Goal: Submit feedback/report problem: Submit feedback/report problem

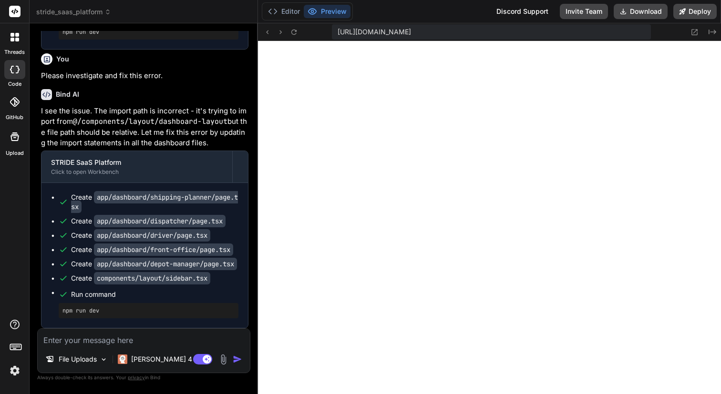
scroll to position [5199, 0]
click at [224, 358] on img at bounding box center [223, 359] width 11 height 11
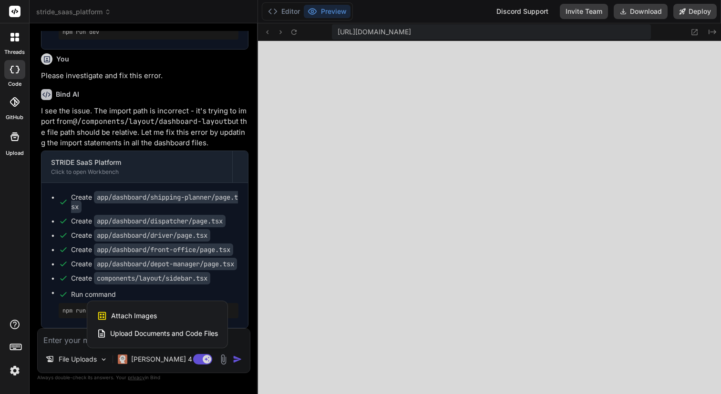
click at [145, 316] on span "Attach Images" at bounding box center [134, 316] width 46 height 10
type textarea "x"
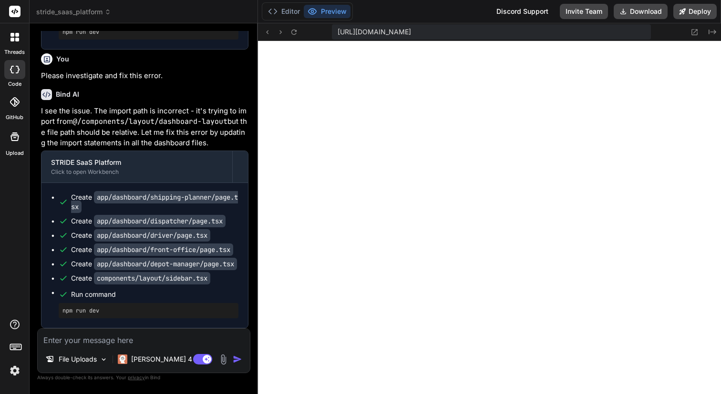
type input "C:\fakepath\Screenshot [DATE] 15.10.20.png"
type textarea "x"
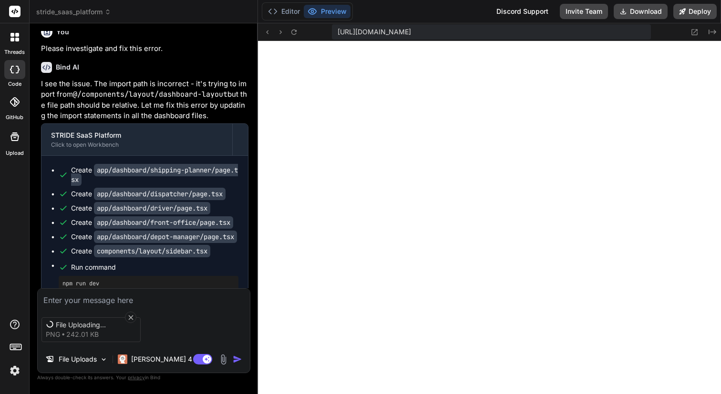
click at [57, 299] on textarea at bounding box center [144, 297] width 212 height 17
type textarea "T"
type textarea "x"
type textarea "Th"
type textarea "x"
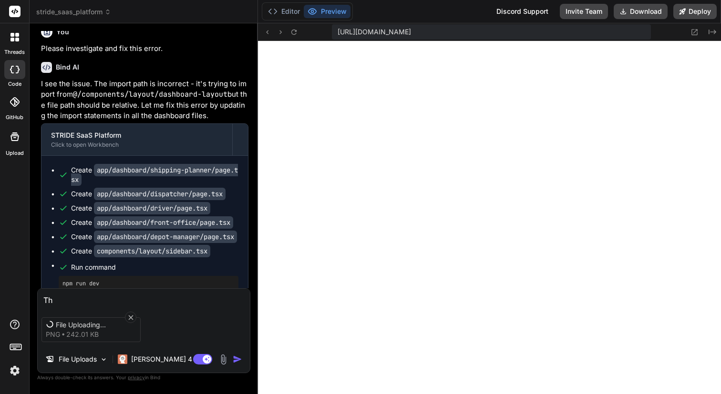
type textarea "Thi"
type textarea "x"
type textarea "This"
type textarea "x"
type textarea "This"
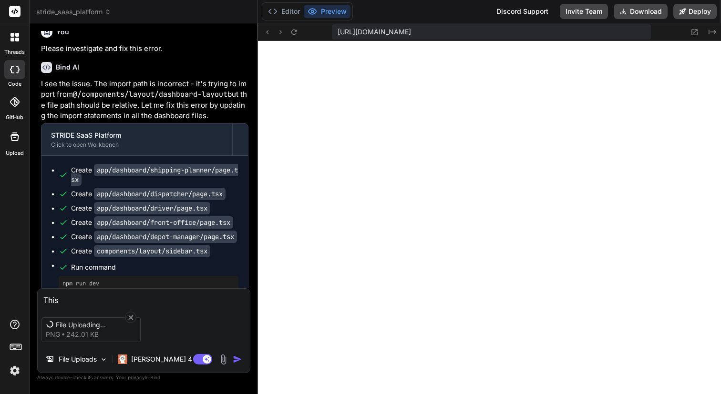
type textarea "x"
type textarea "This f"
type textarea "x"
type textarea "This fo"
type textarea "x"
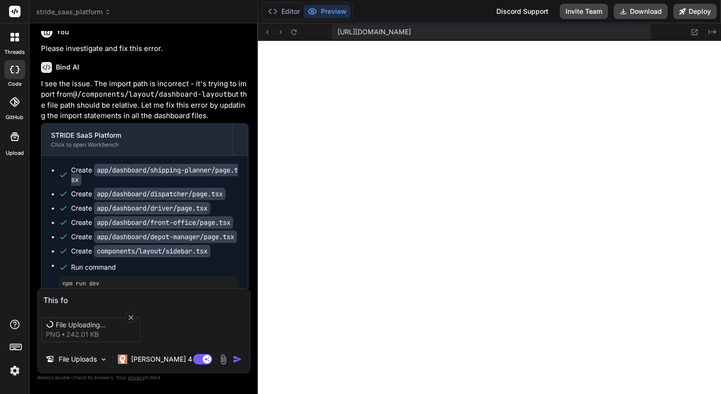
type textarea "This fol"
type textarea "x"
type textarea "This foll"
type textarea "x"
type textarea "This follo"
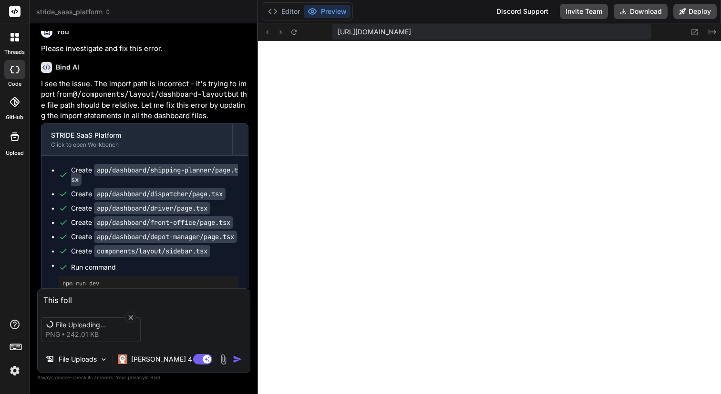
type textarea "x"
type textarea "This follow"
type textarea "x"
type textarea "This followi"
type textarea "x"
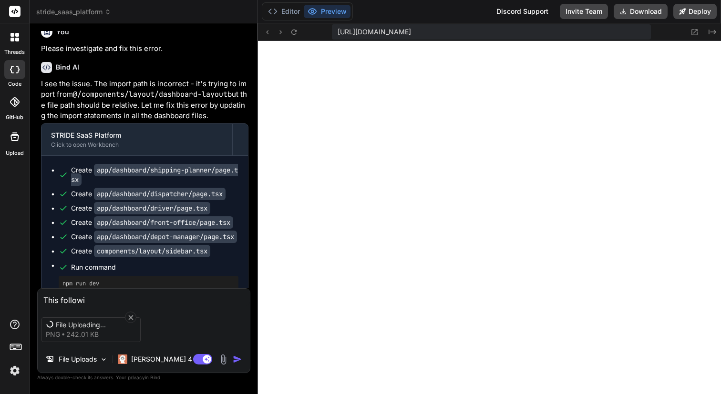
type textarea "This followin"
type textarea "x"
type textarea "This following"
type textarea "x"
type textarea "This following"
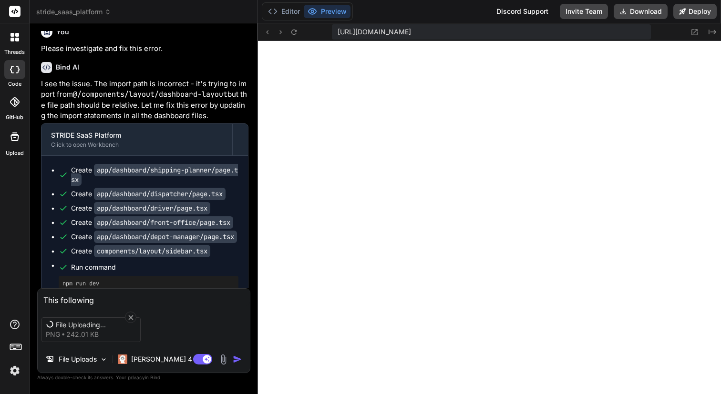
type textarea "x"
type textarea "This following e"
type textarea "x"
type textarea "This following er"
type textarea "x"
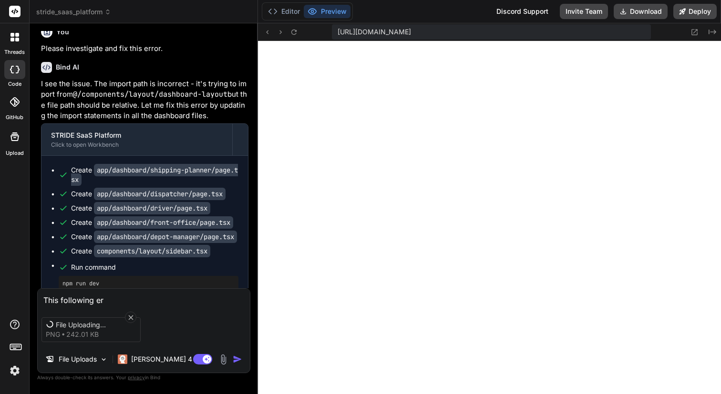
type textarea "This following err"
type textarea "x"
type textarea "This following erro"
type textarea "x"
type textarea "This following error"
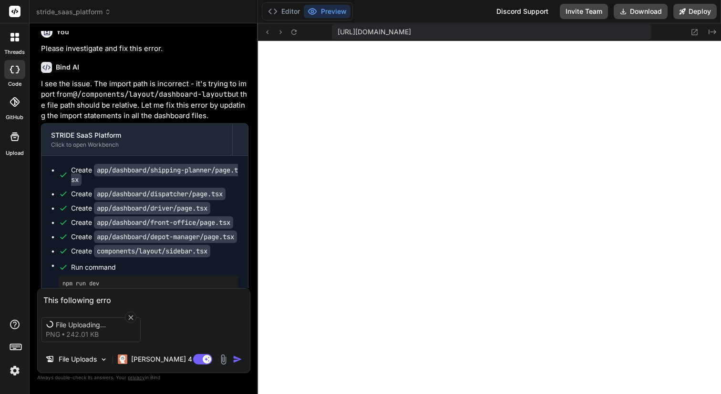
type textarea "x"
type textarea "This following error"
type textarea "x"
type textarea "This following error o"
type textarea "x"
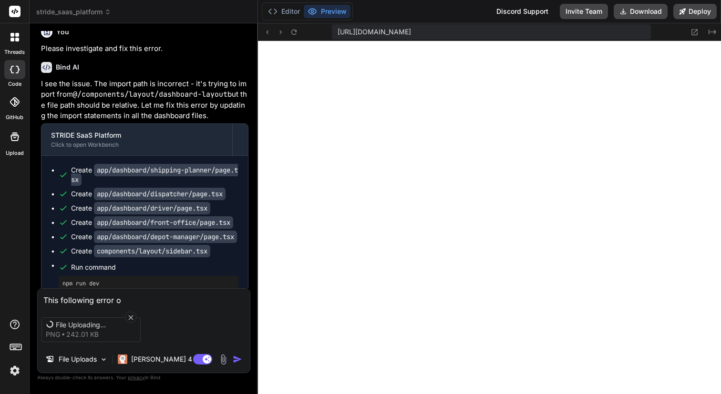
type textarea "This following error oc"
type textarea "x"
type textarea "This following error occ"
type textarea "x"
type textarea "This following error occu"
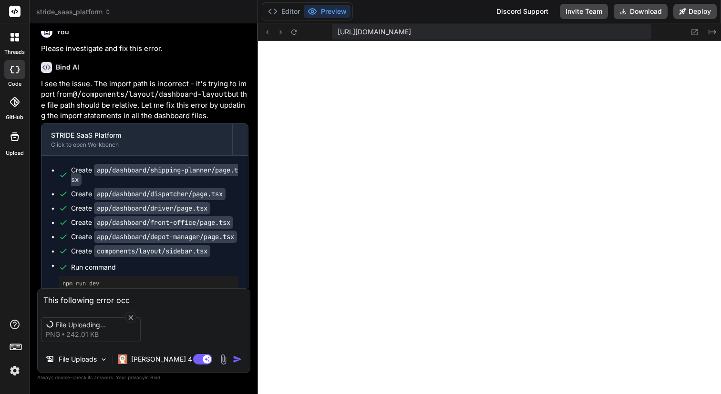
type textarea "x"
type textarea "This following error occur"
type textarea "x"
type textarea "This following error occure"
type textarea "x"
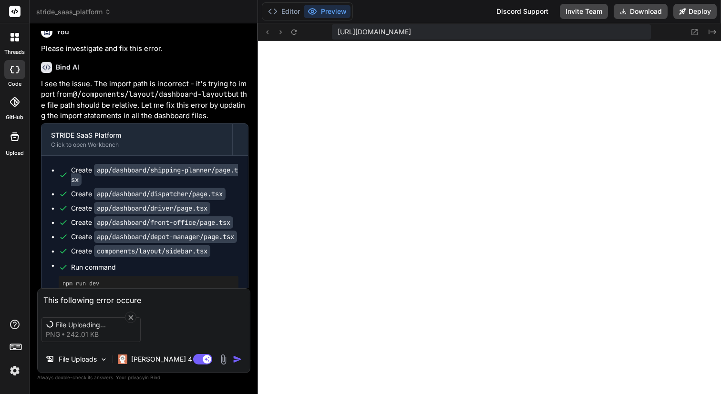
type textarea "This following error occured"
type textarea "x"
type textarea "This following error occured."
type textarea "x"
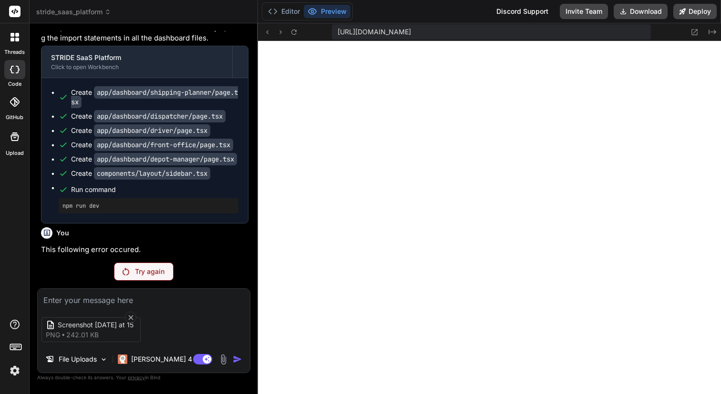
scroll to position [2515, 0]
click at [147, 271] on p "Try again" at bounding box center [150, 272] width 30 height 10
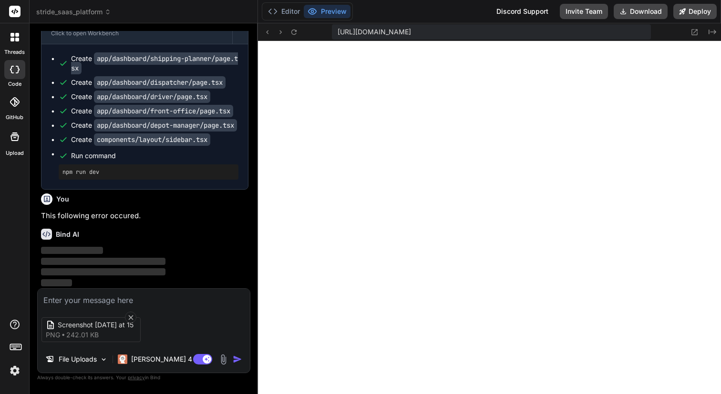
scroll to position [2549, 0]
type textarea "x"
click at [113, 300] on textarea at bounding box center [144, 297] width 212 height 17
type textarea "s"
type textarea "x"
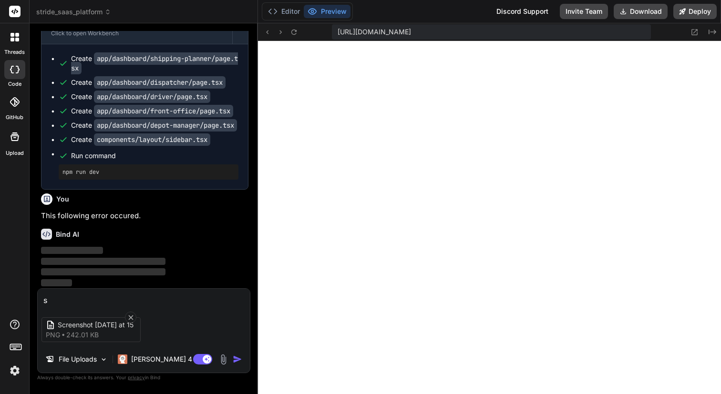
type textarea "se"
type textarea "x"
type textarea "see"
type textarea "x"
type textarea "see"
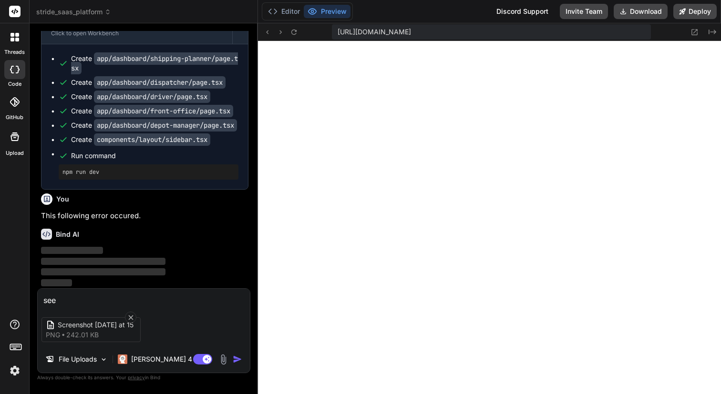
type textarea "x"
type textarea "see t"
type textarea "x"
type textarea "see th"
type textarea "x"
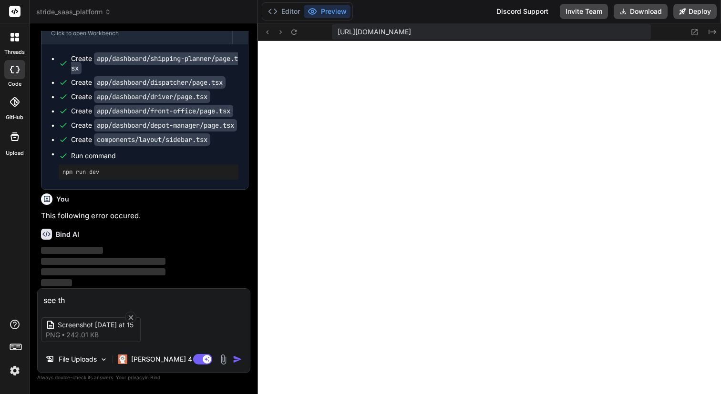
type textarea "see the"
type textarea "x"
type textarea "see the"
type textarea "x"
type textarea "see the e"
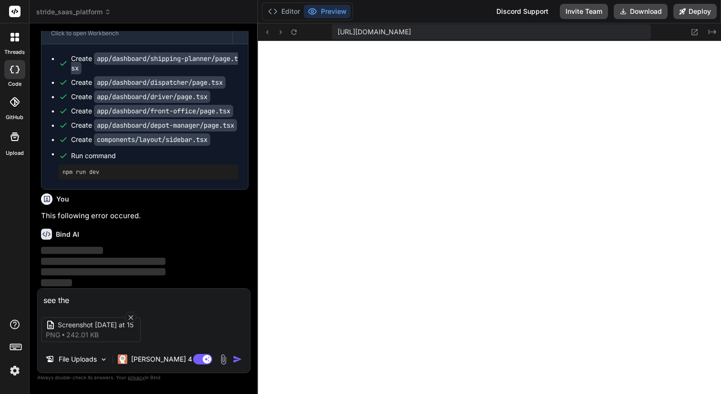
type textarea "x"
type textarea "see the er"
type textarea "x"
type textarea "see the err"
type textarea "x"
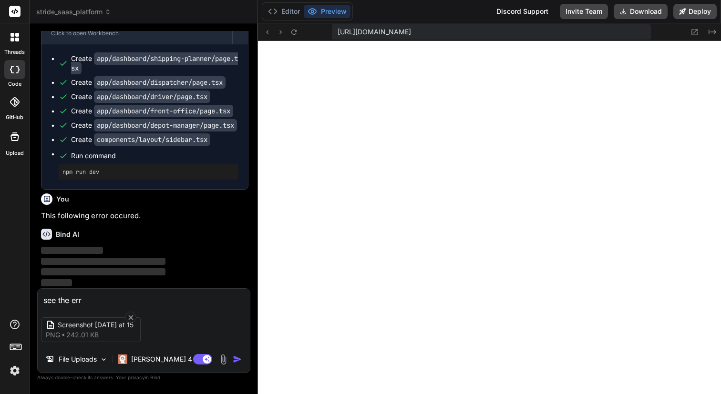
type textarea "see the erro"
type textarea "x"
type textarea "see the error"
type textarea "x"
type textarea "see the error"
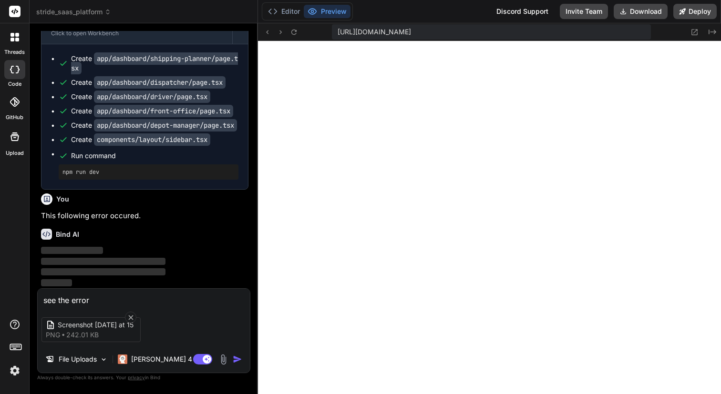
type textarea "x"
type textarea "see the error w"
type textarea "x"
type textarea "see the error wh"
type textarea "x"
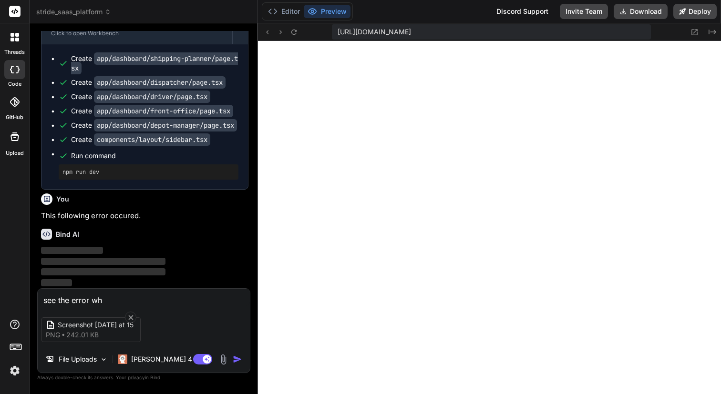
type textarea "see the error whe"
type textarea "x"
type textarea "see the error when"
type textarea "x"
type textarea "see the error when"
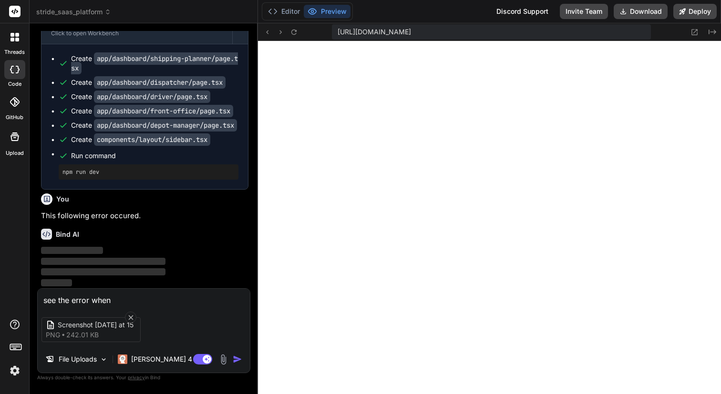
type textarea "x"
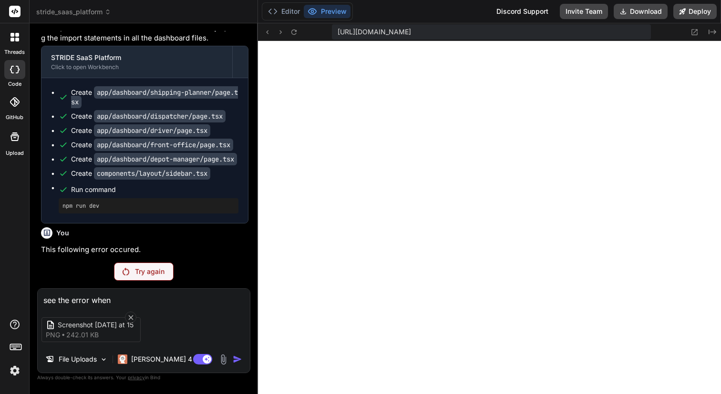
scroll to position [2515, 0]
type textarea "see the error when t"
type textarea "x"
type textarea "see the error when tr"
type textarea "x"
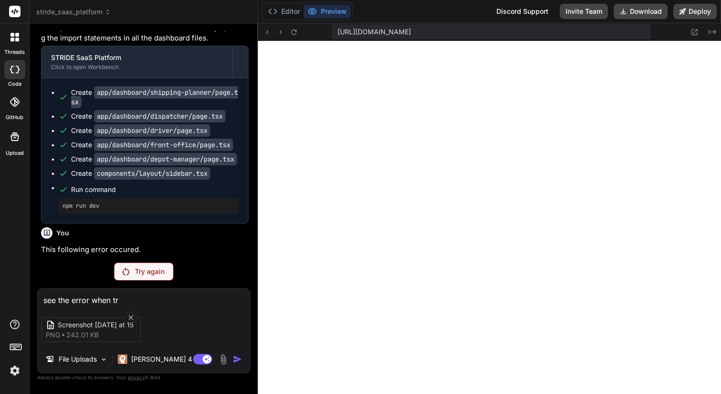
type textarea "see the error when try"
type textarea "x"
type textarea "see the error when tryi"
type textarea "x"
type textarea "see the error when tryin"
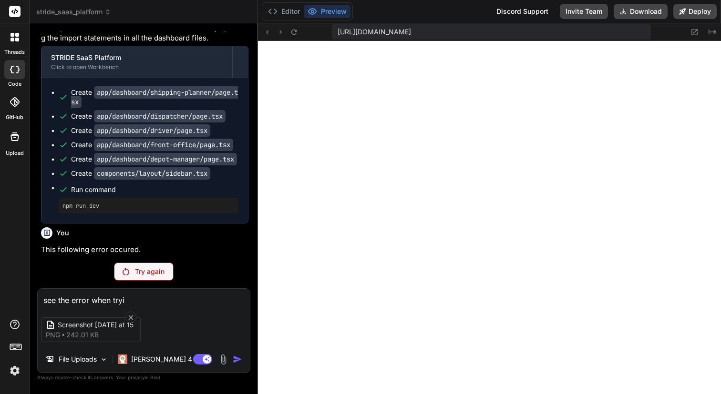
type textarea "x"
type textarea "see the error when trying"
type textarea "x"
type textarea "see the error when trying"
type textarea "x"
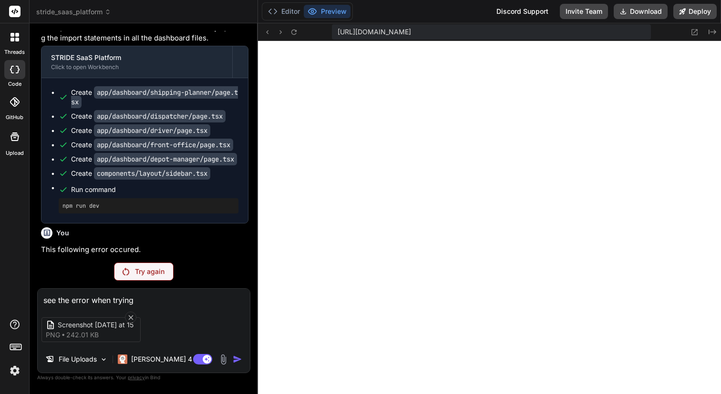
type textarea "see the error when trying t"
type textarea "x"
type textarea "see the error when trying to"
type textarea "x"
type textarea "see the error when trying to"
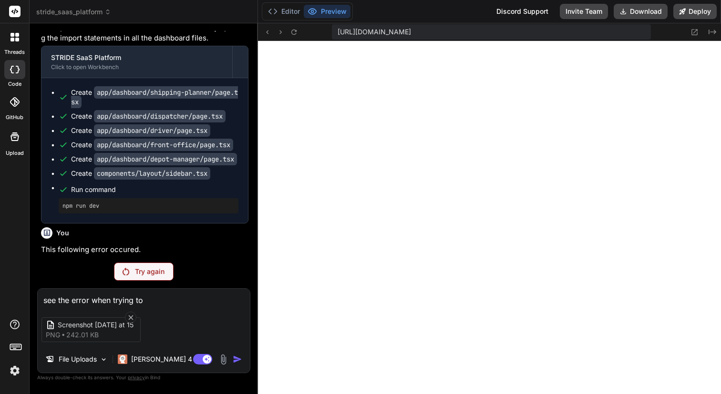
type textarea "x"
type textarea "see the error when trying to l"
type textarea "x"
type textarea "see the error when trying to lo"
type textarea "x"
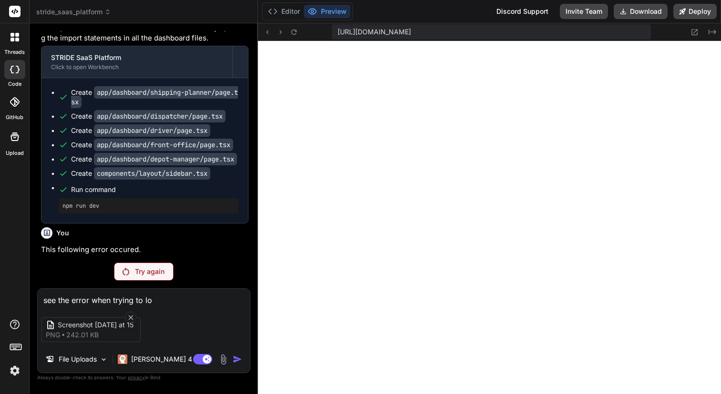
type textarea "see the error when trying to log"
type textarea "x"
type textarea "see the error when trying to log"
type textarea "x"
type textarea "see the error when trying to log i"
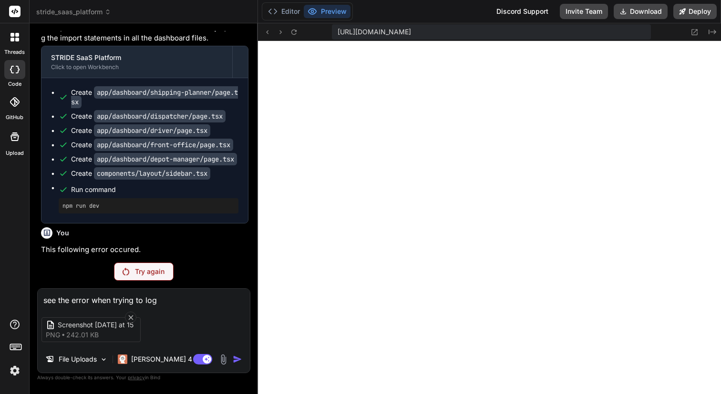
type textarea "x"
type textarea "see the error when trying to log in"
type textarea "x"
type textarea "see the error when trying to log in"
click at [131, 314] on icon at bounding box center [131, 318] width 8 height 8
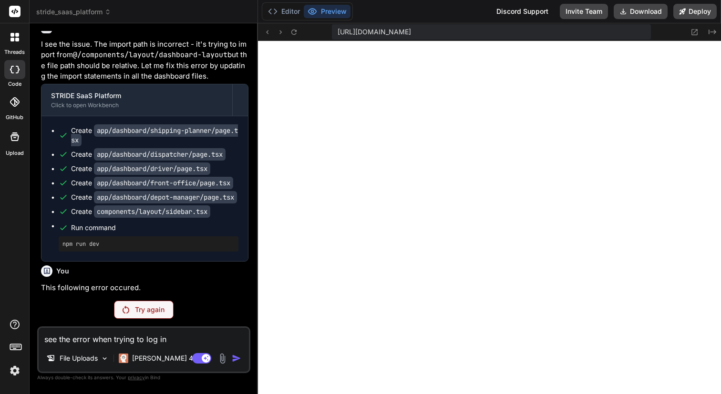
scroll to position [2475, 0]
click at [107, 359] on img at bounding box center [105, 359] width 8 height 8
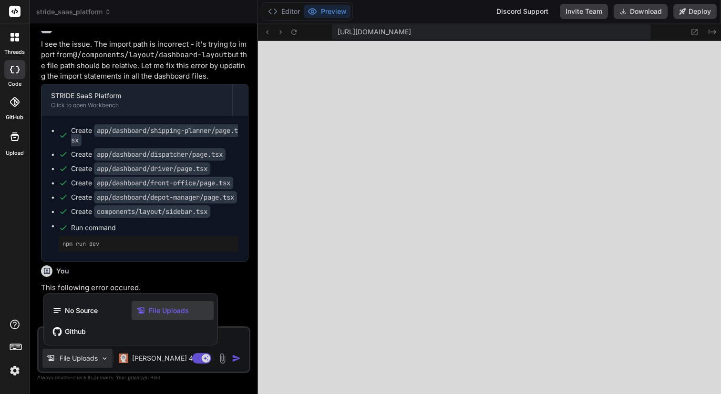
click at [107, 359] on div at bounding box center [360, 197] width 721 height 394
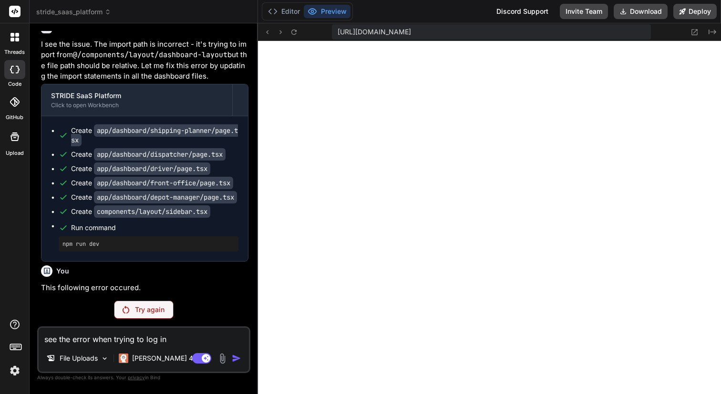
click at [221, 361] on img at bounding box center [222, 358] width 11 height 11
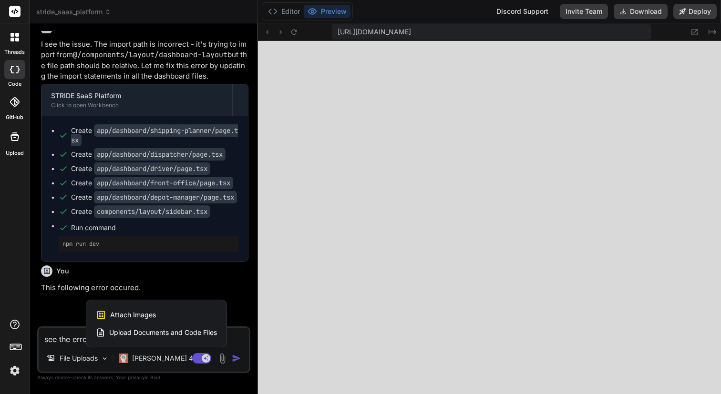
click at [134, 314] on span "Attach Images" at bounding box center [133, 315] width 46 height 10
type textarea "x"
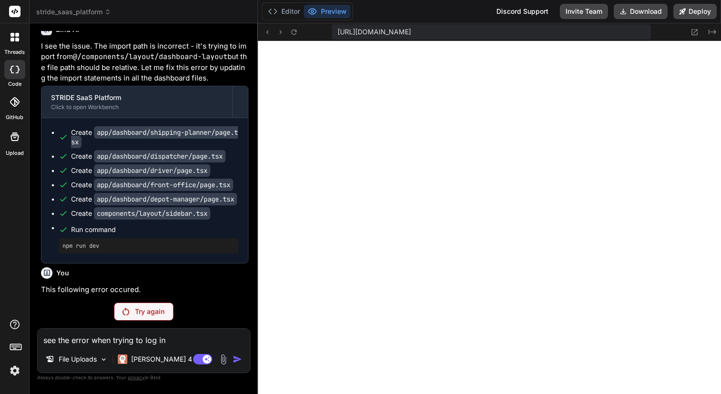
type input "C:\fakepath\Screenshot [DATE] 15.10.20.png"
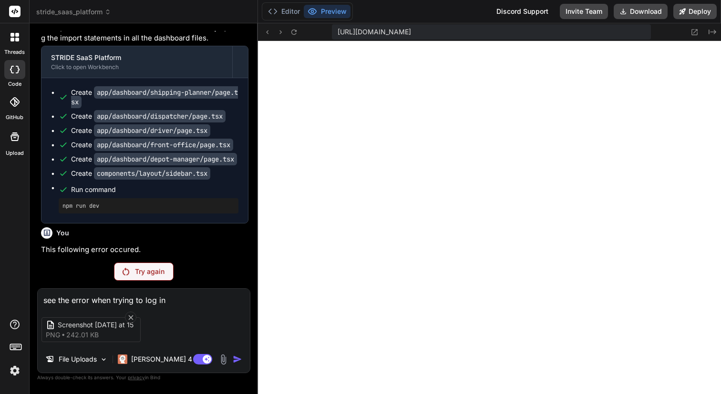
click at [237, 343] on div "Screenshot [DATE] at 15 png 242.01 KB" at bounding box center [144, 330] width 212 height 40
click at [146, 269] on p "Try again" at bounding box center [150, 272] width 30 height 10
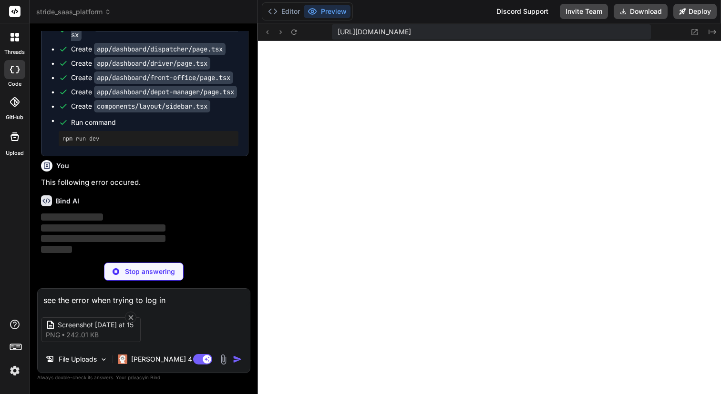
scroll to position [2582, 0]
type textarea "x"
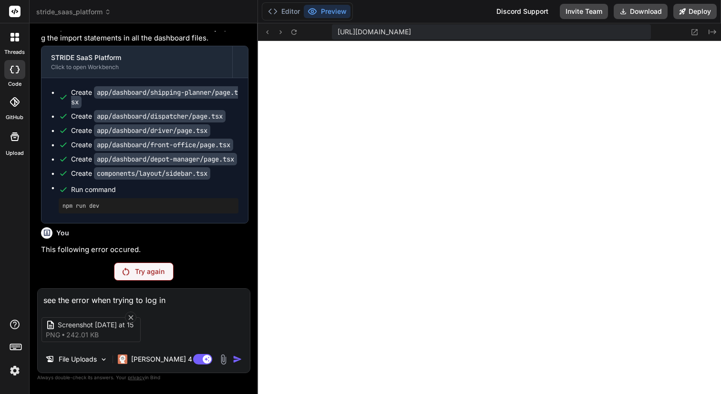
scroll to position [2515, 0]
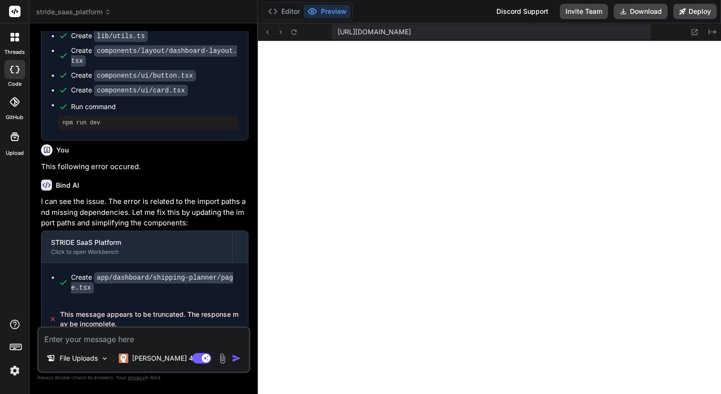
scroll to position [860, 0]
click at [222, 358] on img at bounding box center [222, 358] width 11 height 11
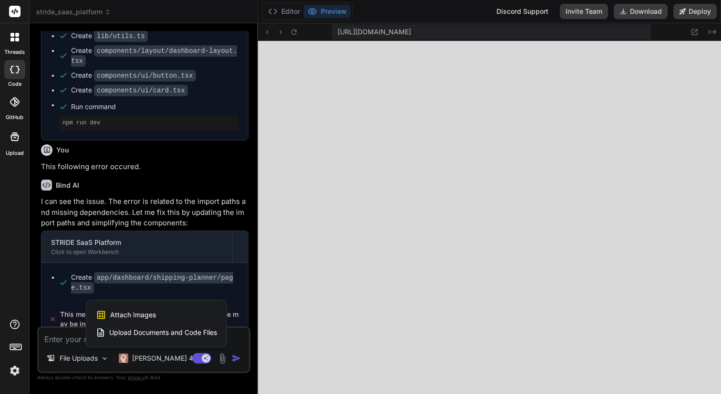
click at [127, 312] on span "Attach Images" at bounding box center [133, 315] width 46 height 10
type textarea "x"
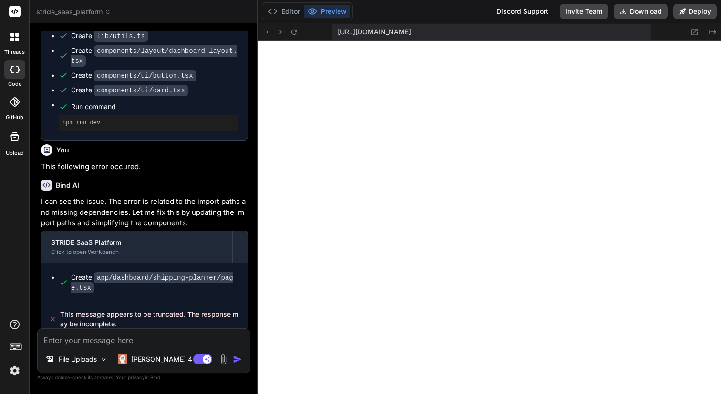
scroll to position [1065, 0]
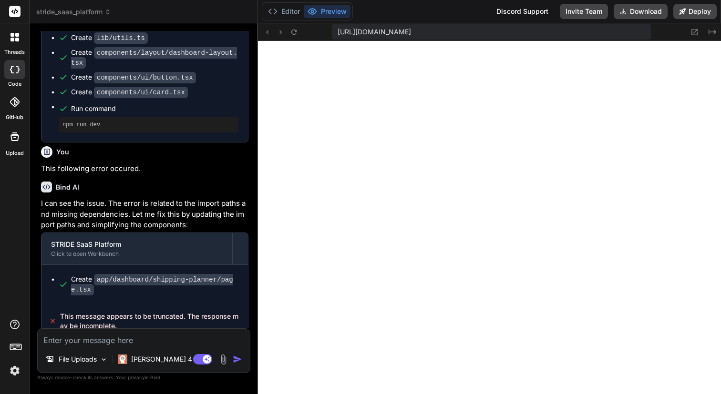
type input "C:\fakepath\Screenshot 2025-09-19 at 15.16.27.png"
type textarea "x"
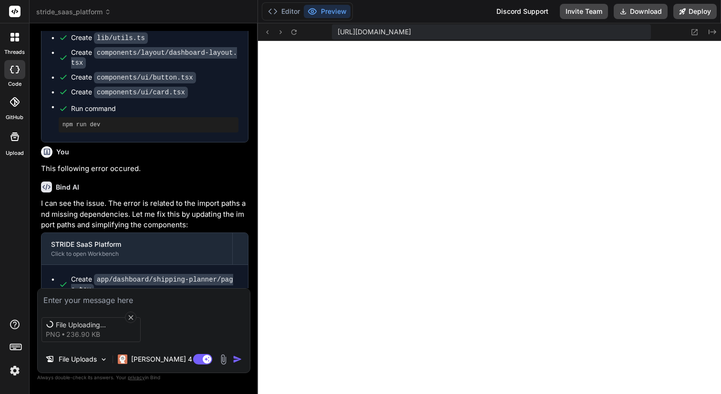
scroll to position [1067, 0]
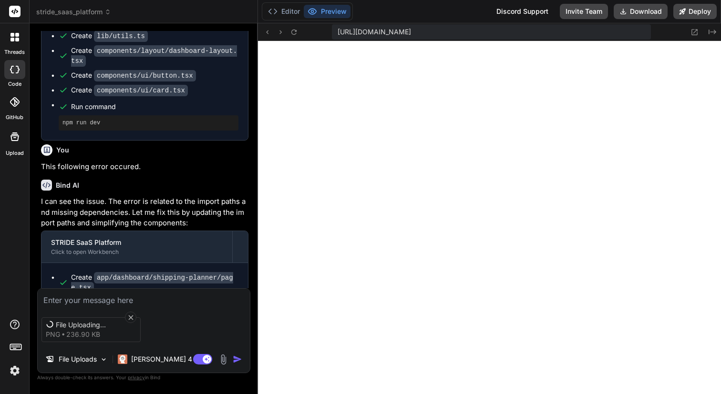
click at [54, 297] on textarea at bounding box center [144, 297] width 212 height 17
type textarea "s"
type textarea "x"
type textarea "sa"
type textarea "x"
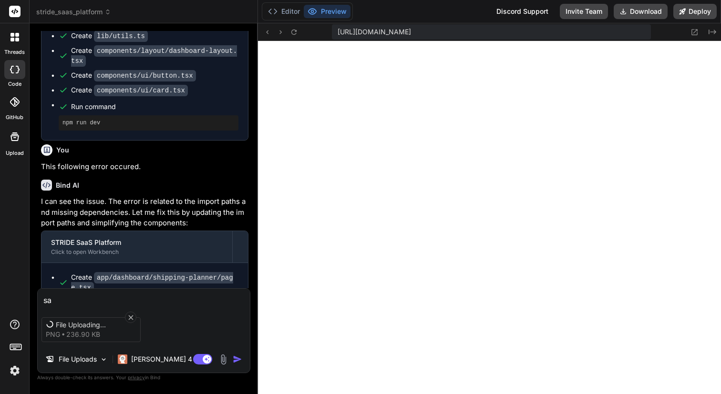
type textarea "sam"
type textarea "x"
type textarea "same"
type textarea "x"
type textarea "same"
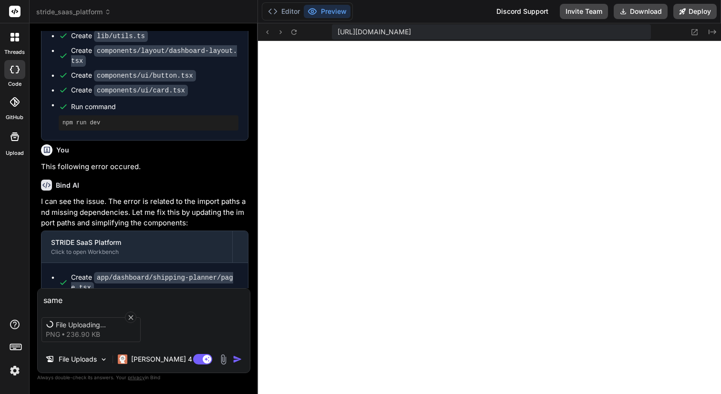
type textarea "x"
type textarea "same e"
type textarea "x"
type textarea "same er"
type textarea "x"
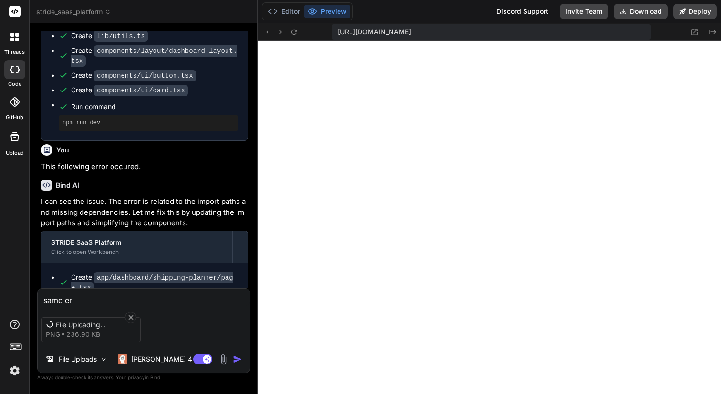
type textarea "same err"
type textarea "x"
type textarea "same erro"
type textarea "x"
type textarea "same error"
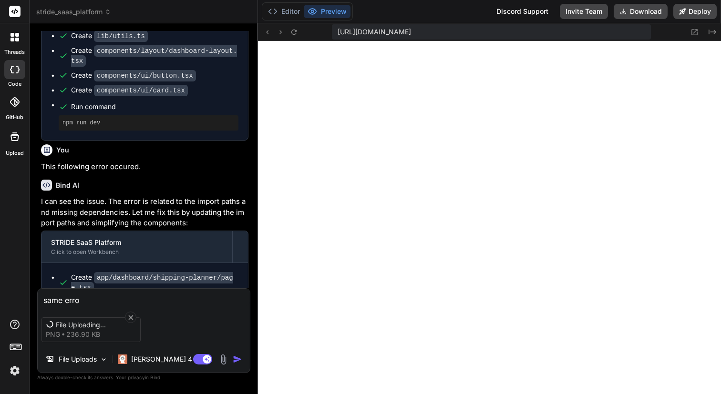
type textarea "x"
type textarea "same error"
type textarea "x"
type textarea "same error s"
type textarea "x"
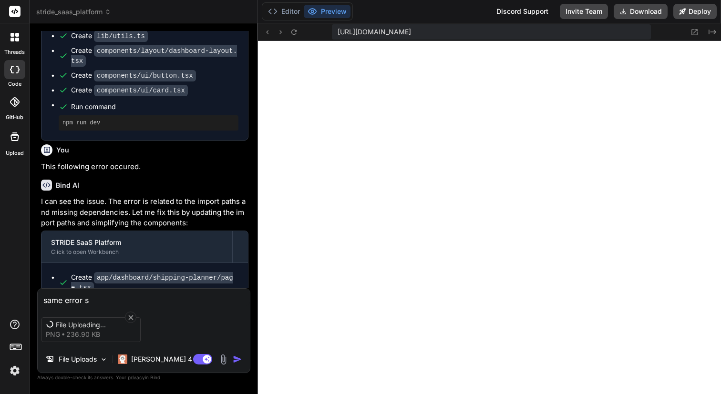
type textarea "same error st"
type textarea "x"
type textarea "same error sti"
type textarea "x"
type textarea "same error stil"
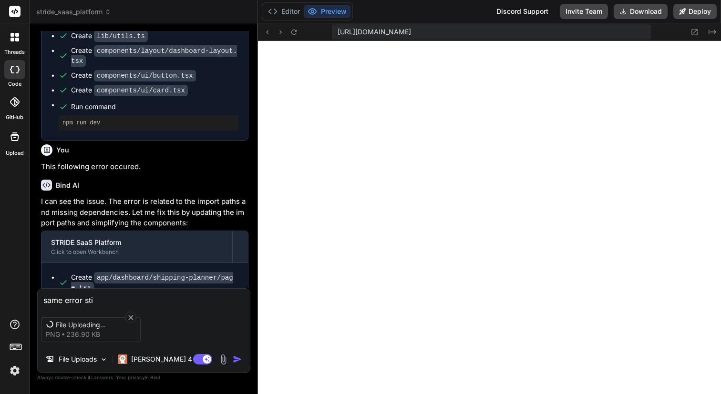
type textarea "x"
type textarea "same error still"
type textarea "x"
type textarea "same error still"
type textarea "x"
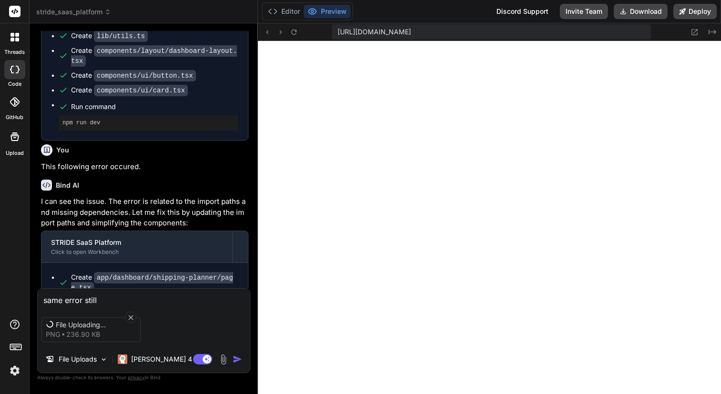
type textarea "same error still p"
type textarea "x"
type textarea "same error still pe"
type textarea "x"
type textarea "same error still per"
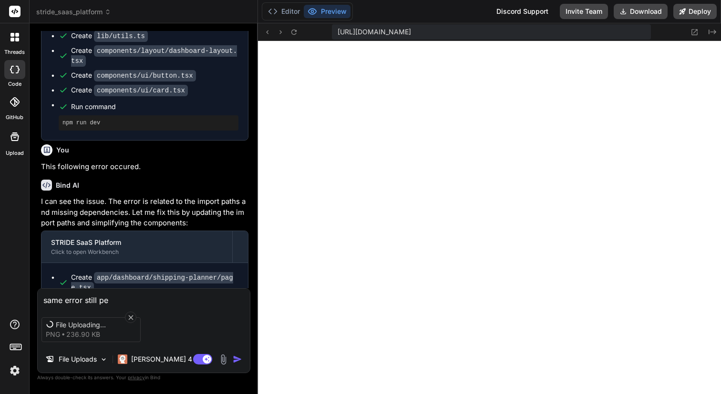
type textarea "x"
type textarea "same error still pers"
type textarea "x"
type textarea "same error still persi"
type textarea "x"
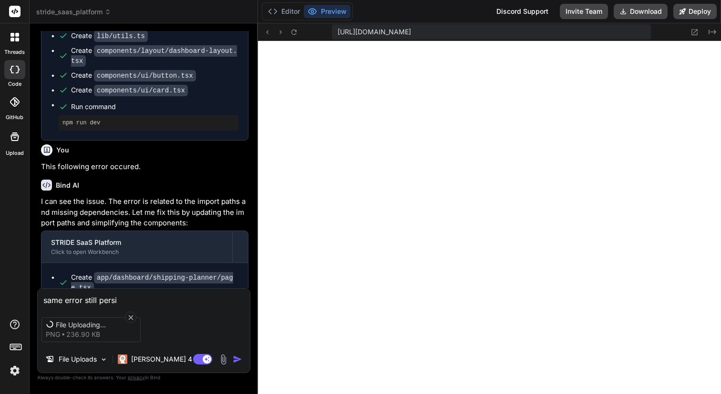
type textarea "same error still persis"
type textarea "x"
type textarea "same error still persist"
type textarea "x"
type textarea "same error still persisti"
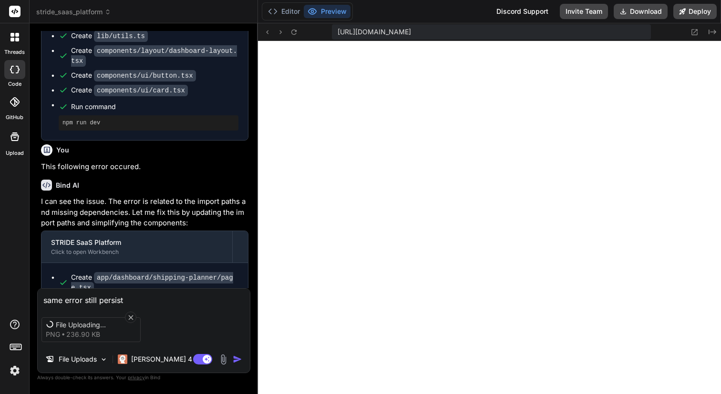
type textarea "x"
type textarea "same error still persistin"
type textarea "x"
type textarea "same error still persisting"
type textarea "x"
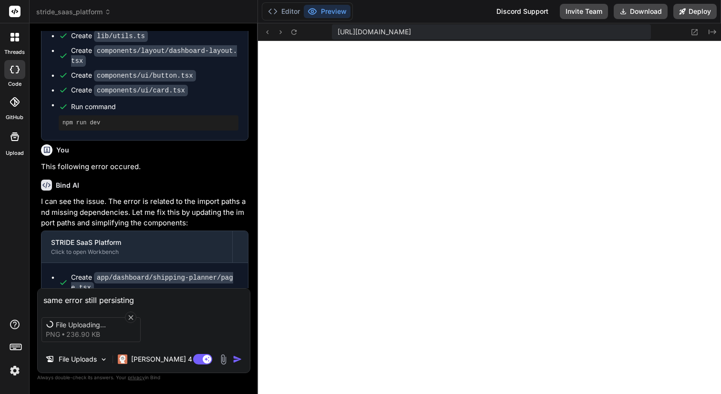
type textarea "same error still persisting"
type textarea "x"
type textarea "same error still persisting r"
type textarea "x"
type textarea "same error still persisting re"
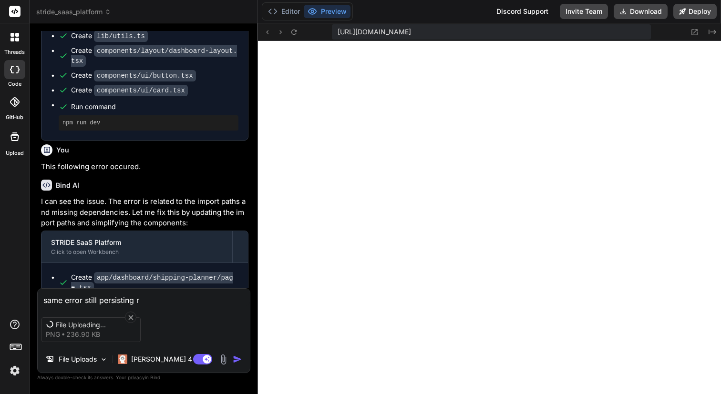
type textarea "x"
type textarea "same error still persisting ref"
type textarea "x"
type textarea "same error still persisting refe"
type textarea "x"
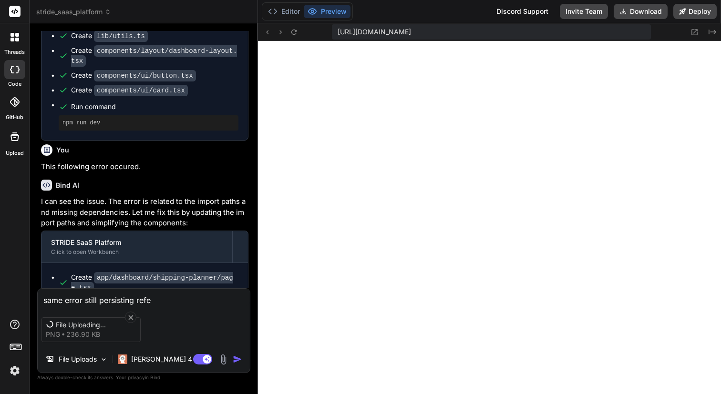
type textarea "same error still persisting refer"
type textarea "x"
type textarea "same error still persisting refer"
type textarea "x"
type textarea "same error still persisting refer t"
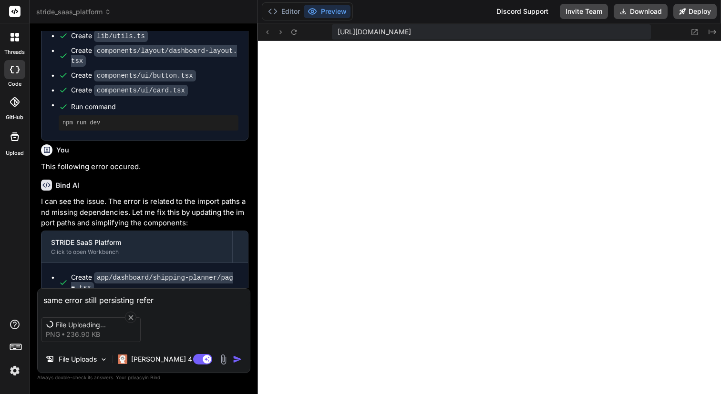
type textarea "x"
type textarea "same error still persisting refer to"
type textarea "x"
type textarea "same error still persisting refer to"
type textarea "x"
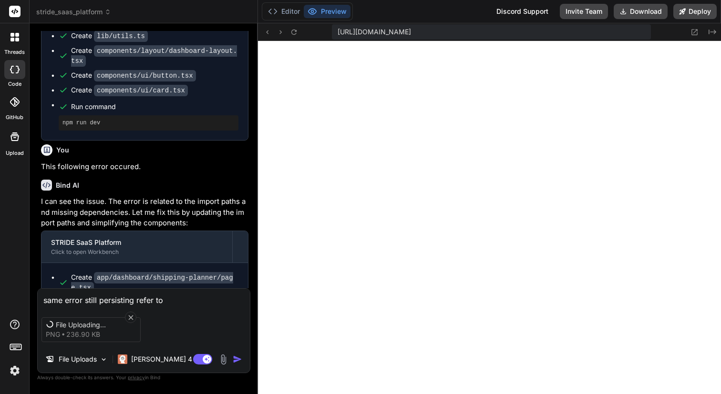
type textarea "same error still persisting refer to t"
type textarea "x"
type textarea "same error still persisting refer to th"
type textarea "x"
type textarea "same error still persisting refer to the"
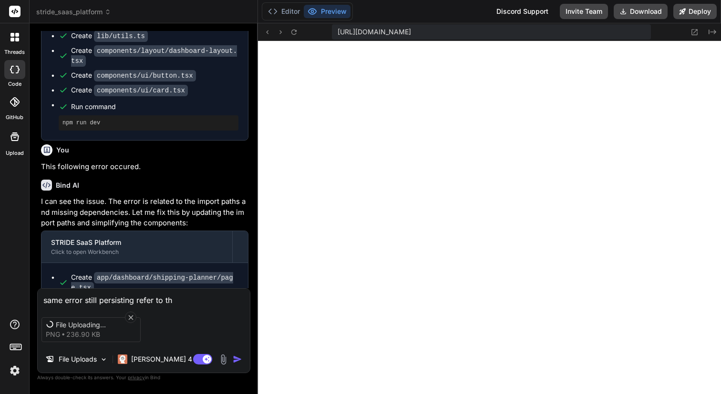
type textarea "x"
type textarea "same error still persisting refer to the"
type textarea "x"
type textarea "same error still persisting refer to the a"
type textarea "x"
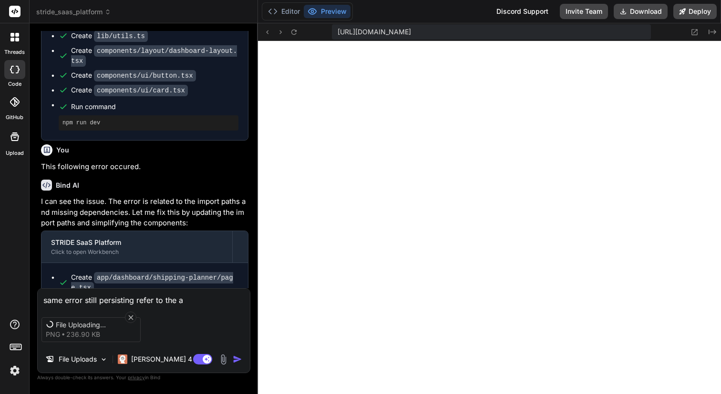
type textarea "same error still persisting refer to the at"
type textarea "x"
type textarea "same error still persisting refer to the att"
type textarea "x"
type textarea "same error still persisting refer to the atta"
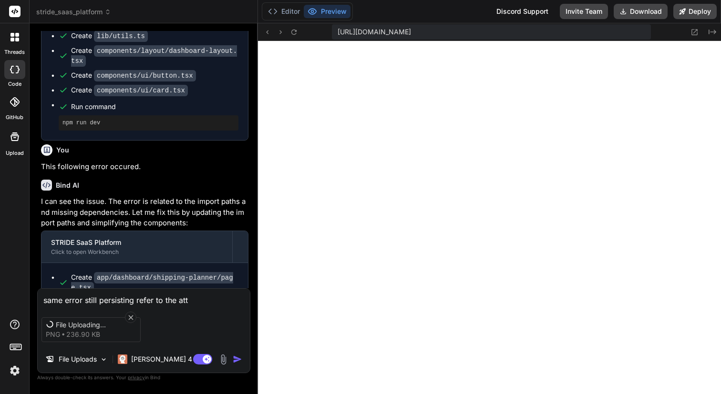
type textarea "x"
type textarea "same error still persisting refer to the attac"
type textarea "x"
type textarea "same error still persisting refer to the attach"
type textarea "x"
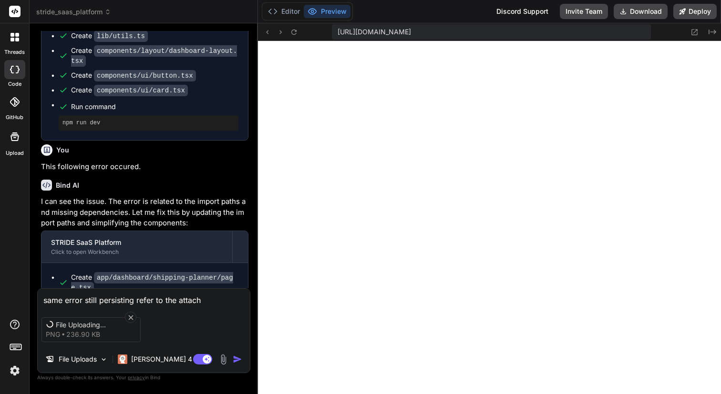
type textarea "same error still persisting refer to the attache"
type textarea "x"
type textarea "same error still persisting refer to the attached"
type textarea "x"
type textarea "same error still persisting refer to the attached"
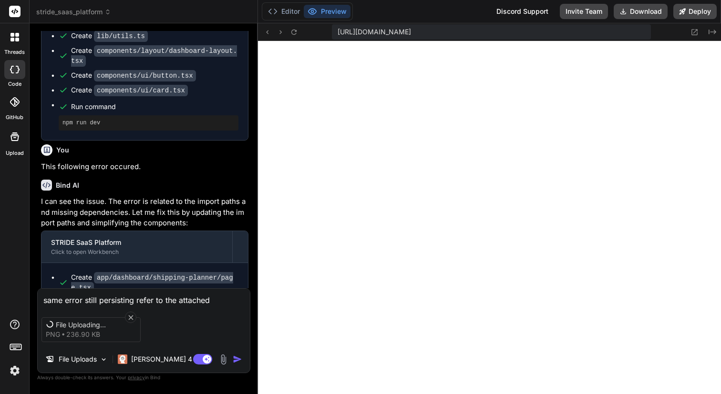
type textarea "x"
type textarea "same error still persisting refer to the attached i"
type textarea "x"
type textarea "same error still persisting refer to the attached im"
type textarea "x"
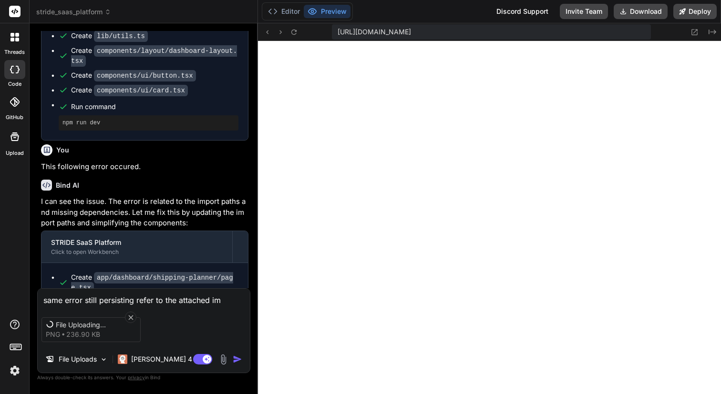
type textarea "same error still persisting refer to the attached ima"
type textarea "x"
type textarea "same error still persisting refer to the attached imag"
type textarea "x"
type textarea "same error still persisting refer to the attached image"
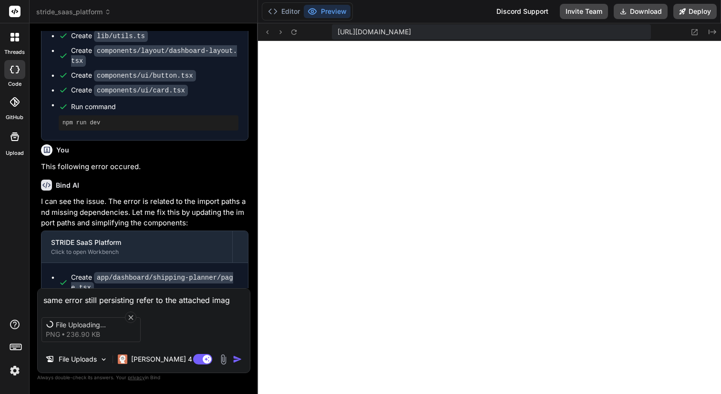
type textarea "x"
type textarea "same error still persisting refer to the attached image."
type textarea "x"
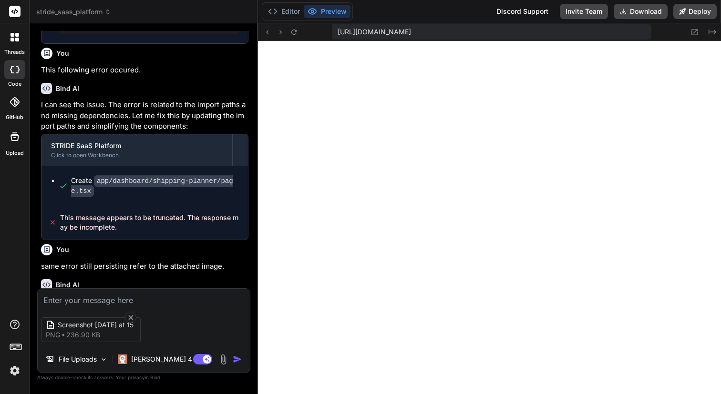
scroll to position [1206, 0]
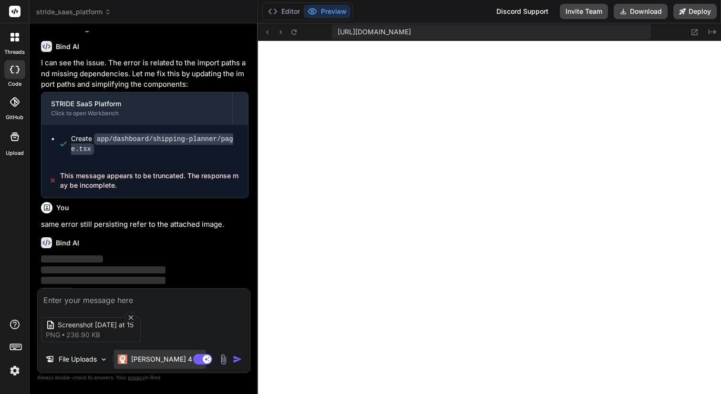
click at [165, 360] on p "[PERSON_NAME] 4 S.." at bounding box center [166, 360] width 71 height 10
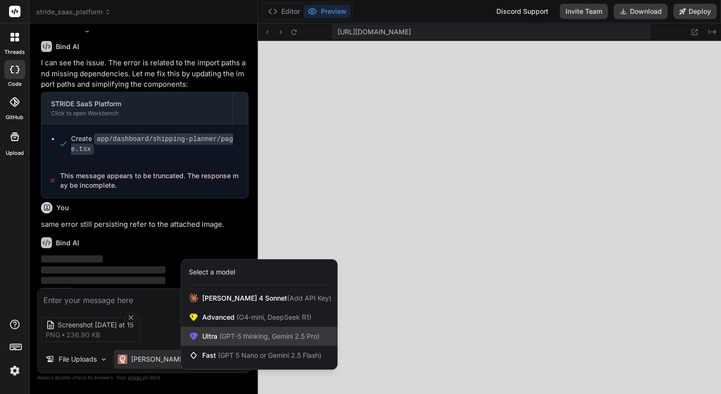
click at [236, 334] on span "(GPT-5 thinking, Gemini 2.5 Pro)" at bounding box center [268, 336] width 102 height 8
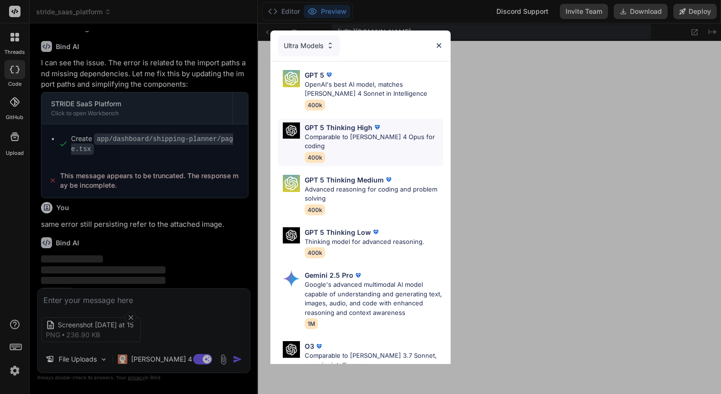
click at [339, 133] on p "Comparable to Claude 4 Opus for coding" at bounding box center [374, 142] width 138 height 19
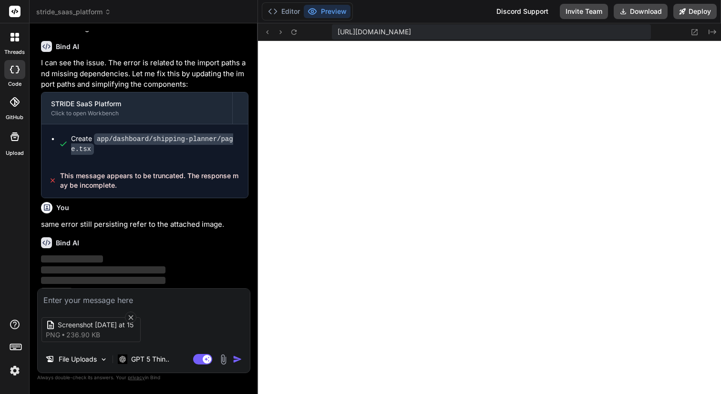
click at [236, 359] on img "button" at bounding box center [238, 360] width 10 height 10
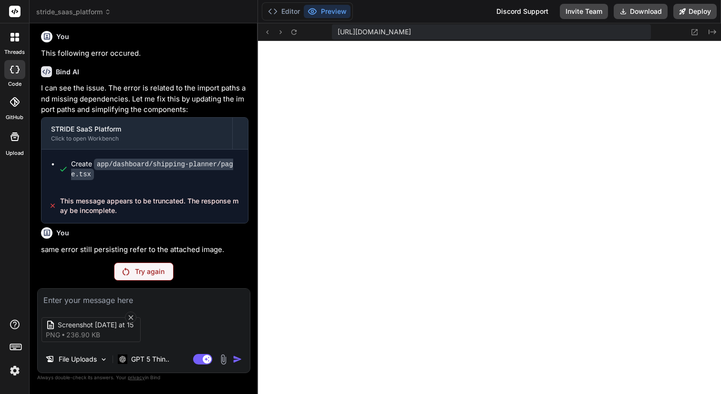
scroll to position [1172, 0]
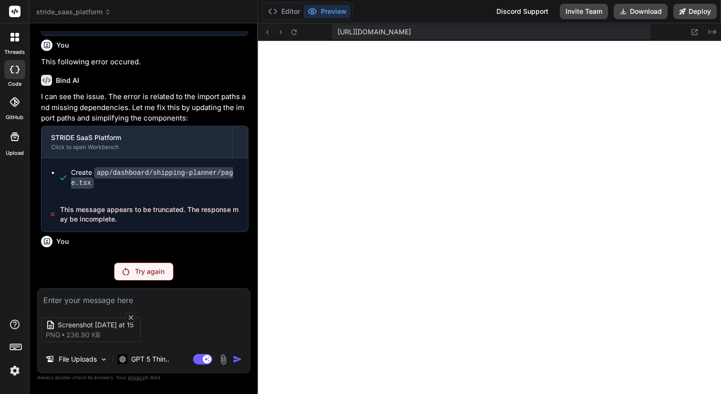
drag, startPoint x: 184, startPoint y: 332, endPoint x: 178, endPoint y: 331, distance: 5.8
click at [183, 331] on div "Screenshot 2025-09-19 at 15 png 236.90 KB" at bounding box center [144, 330] width 212 height 40
click at [131, 316] on icon at bounding box center [131, 318] width 8 height 8
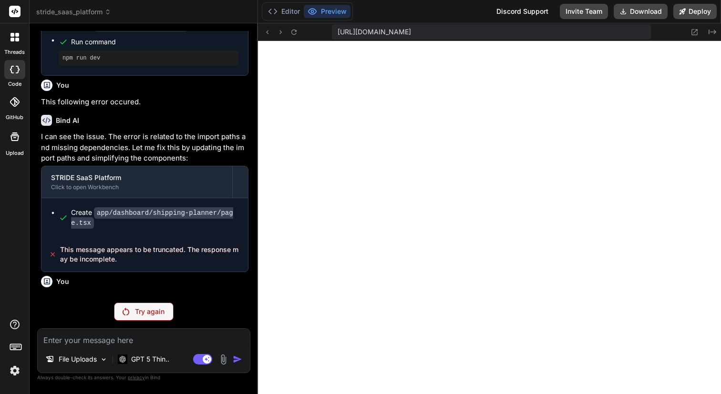
click at [152, 309] on p "Try again" at bounding box center [150, 312] width 30 height 10
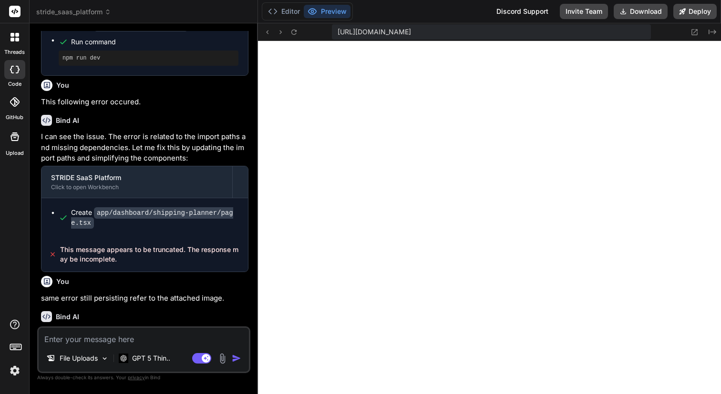
scroll to position [1166, 0]
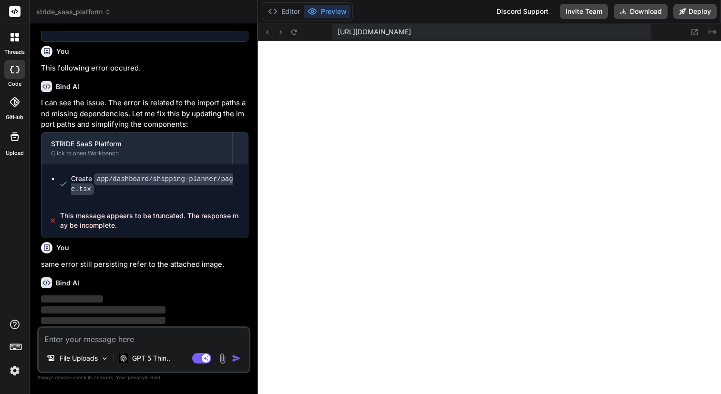
type textarea "x"
click at [93, 339] on textarea at bounding box center [144, 336] width 210 height 17
type textarea "I"
type textarea "x"
type textarea "I"
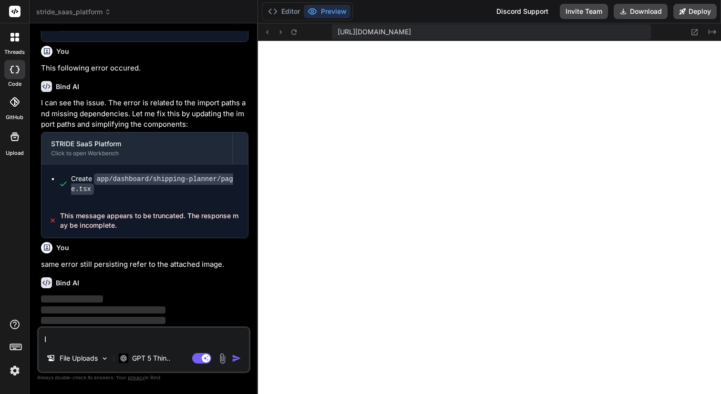
type textarea "x"
type textarea "I a"
type textarea "x"
type textarea "I am"
type textarea "x"
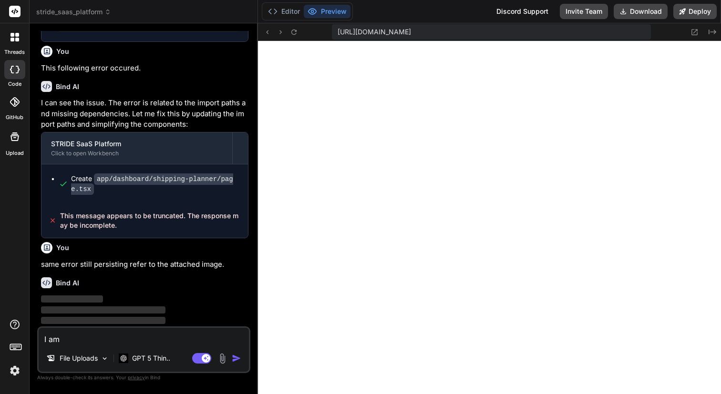
type textarea "I am"
type textarea "x"
type textarea "I am s"
type textarea "x"
type textarea "I am st"
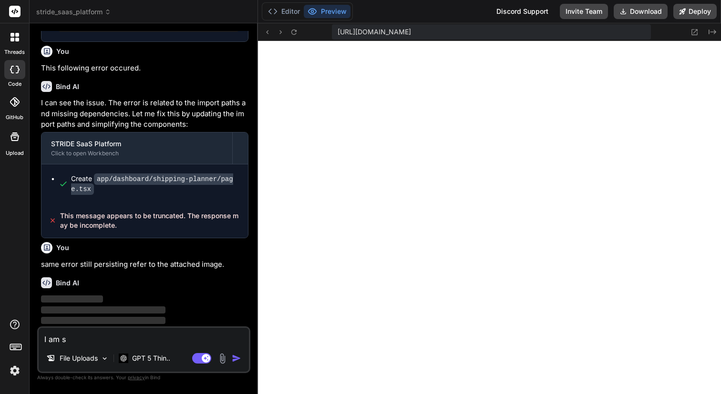
type textarea "x"
type textarea "I am sti"
type textarea "x"
type textarea "I am stil"
type textarea "x"
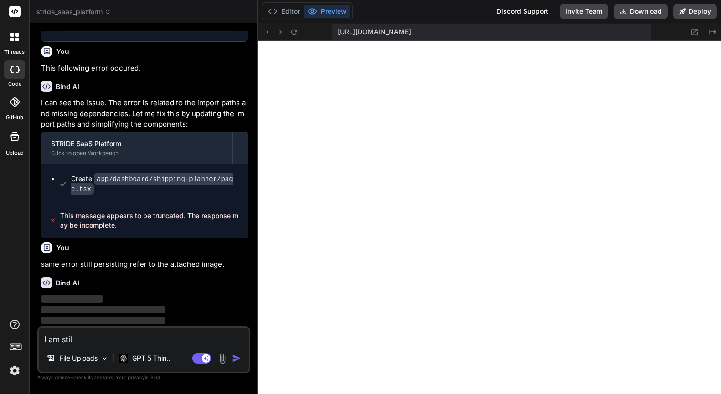
type textarea "I am still"
type textarea "x"
type textarea "I am still"
type textarea "x"
type textarea "I am still g"
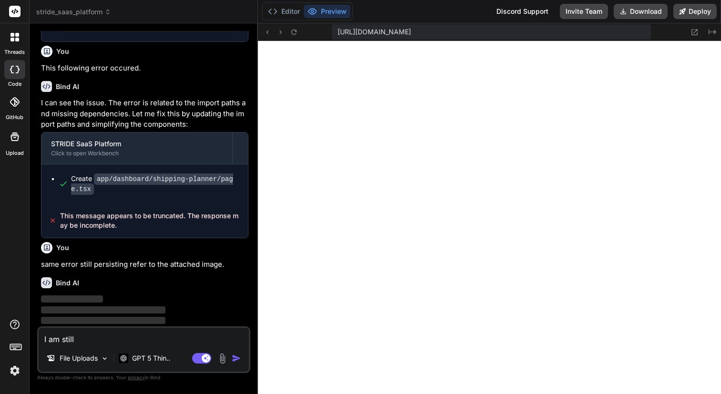
type textarea "x"
type textarea "I am still ge"
type textarea "x"
type textarea "I am still get"
type textarea "x"
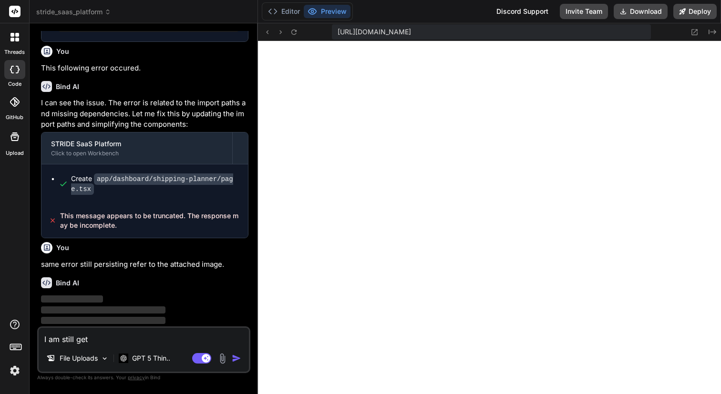
type textarea "I am still gett"
type textarea "x"
type textarea "I am still getti"
type textarea "x"
type textarea "I am still gettin"
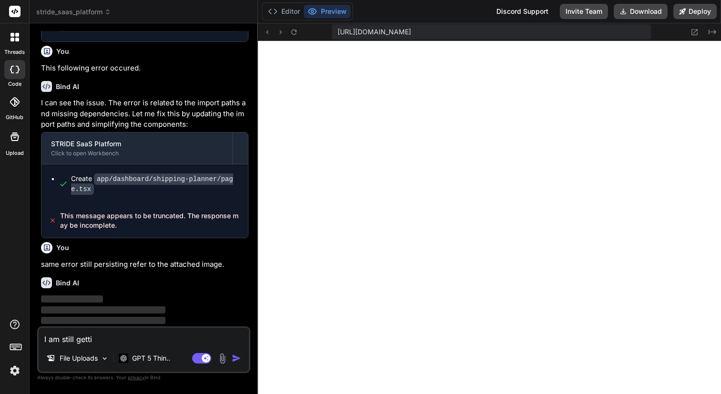
type textarea "x"
type textarea "I am still getting"
type textarea "x"
type textarea "I am still getting"
type textarea "x"
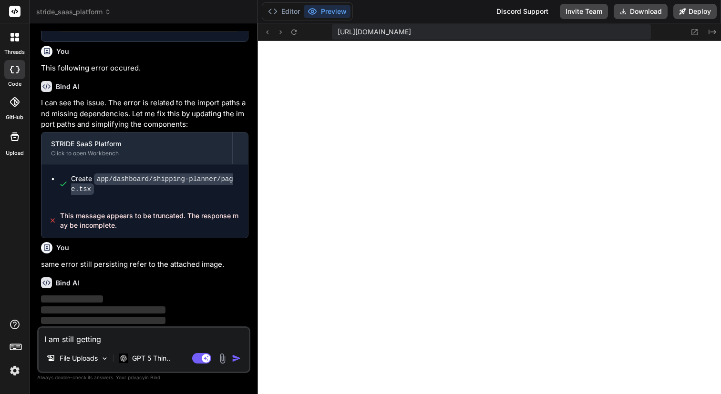
type textarea "I am still getting t"
type textarea "x"
type textarea "I am still getting th"
type textarea "x"
type textarea "I am still getting the"
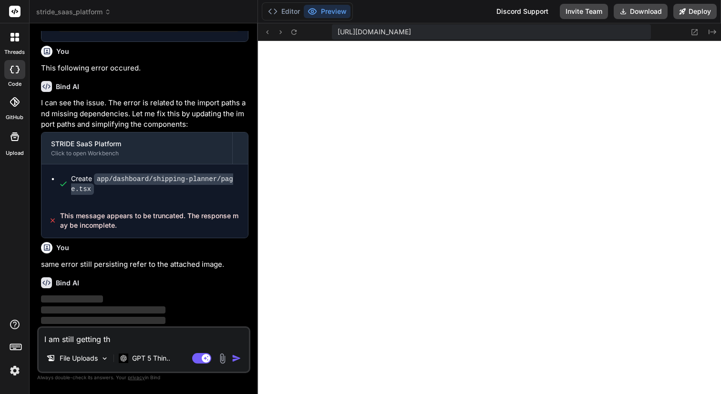
type textarea "x"
type textarea "I am still getting the"
type textarea "x"
type textarea "I am still getting the s"
type textarea "x"
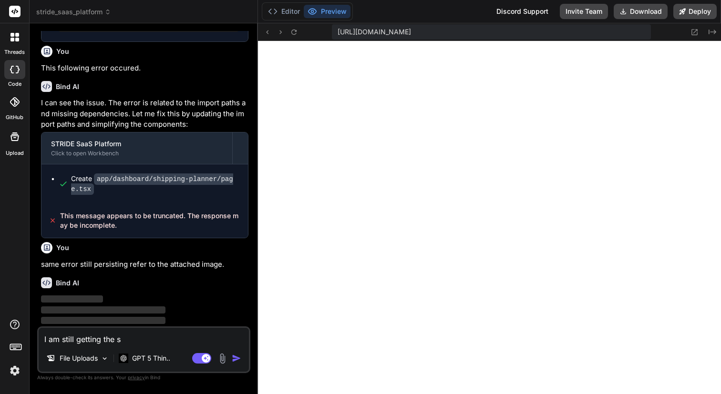
type textarea "I am still getting the sa"
type textarea "x"
type textarea "I am still getting the sam"
type textarea "x"
type textarea "I am still getting the same"
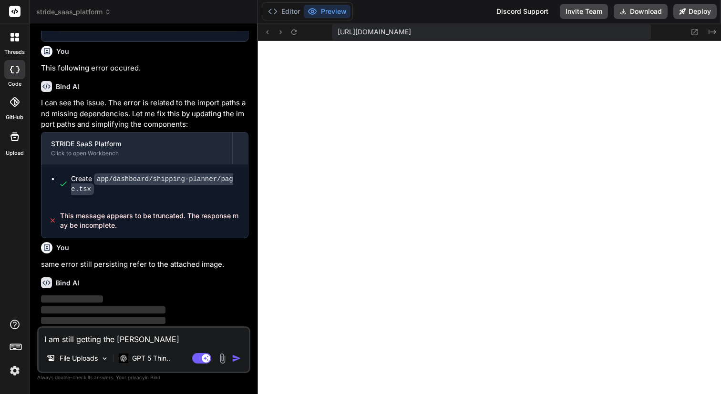
type textarea "x"
type textarea "I am still getting the same"
type textarea "x"
type textarea "I am still getting the same e"
type textarea "x"
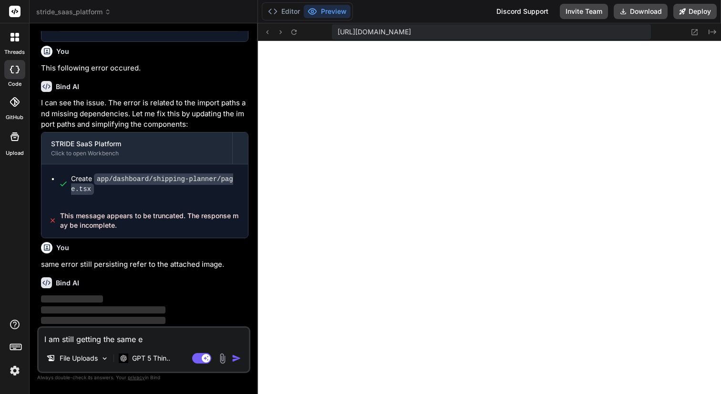
type textarea "I am still getting the same er"
type textarea "x"
type textarea "I am still getting the same err"
type textarea "x"
type textarea "I am still getting the same erro"
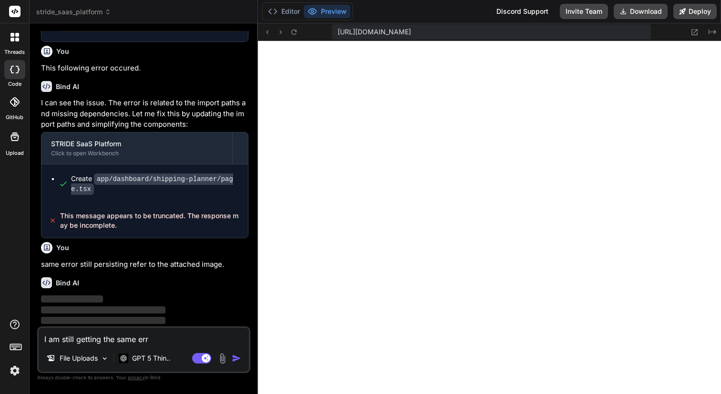
type textarea "x"
type textarea "I am still getting the same error"
type textarea "x"
type textarea "I am still getting the same error"
type textarea "x"
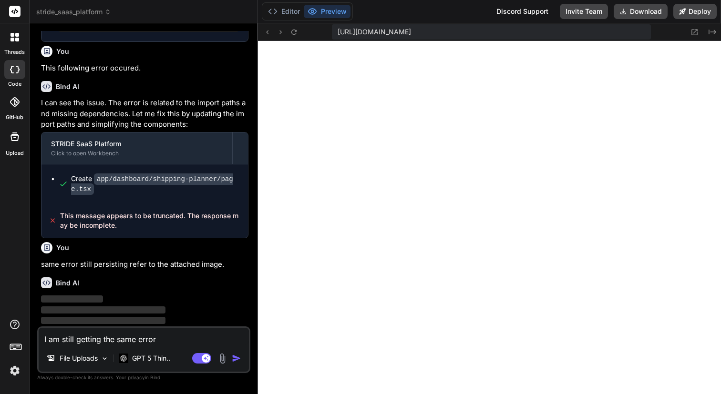
type textarea "I am still getting the same error"
type textarea "x"
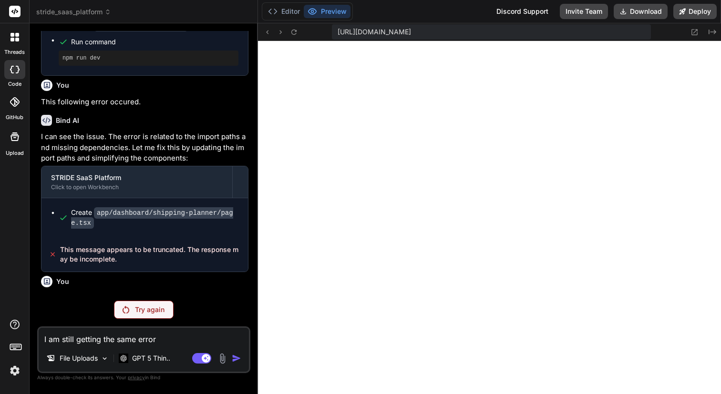
type textarea "I am still getting the same error."
type textarea "x"
type textarea "I am still getting the same error."
type textarea "x"
type textarea "I am still getting the same error. S"
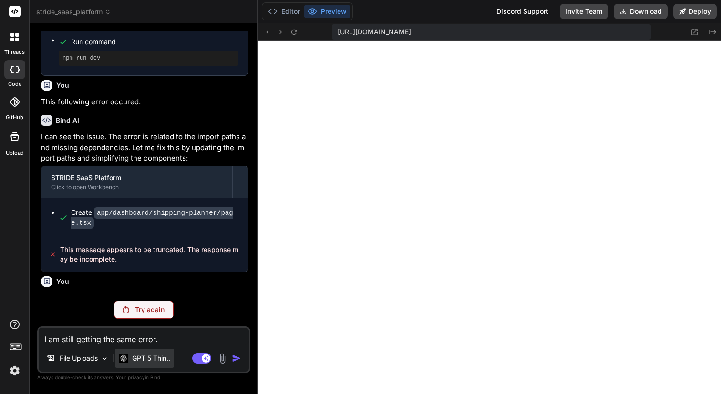
type textarea "x"
type textarea "I am still getting the same error. Se"
type textarea "x"
type textarea "I am still getting the same error. See"
type textarea "x"
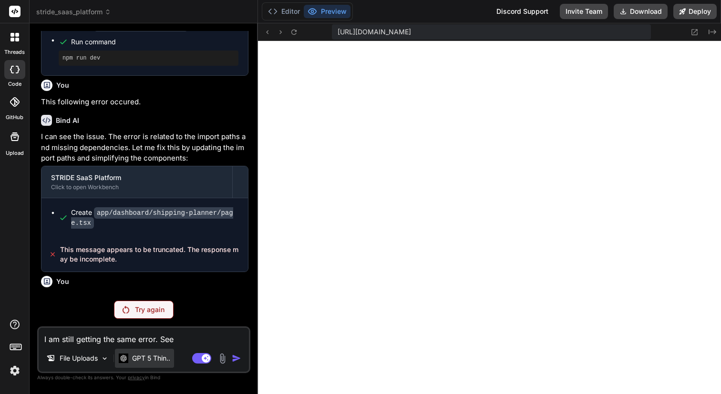
type textarea "I am still getting the same error. See"
type textarea "x"
type textarea "I am still getting the same error. See t"
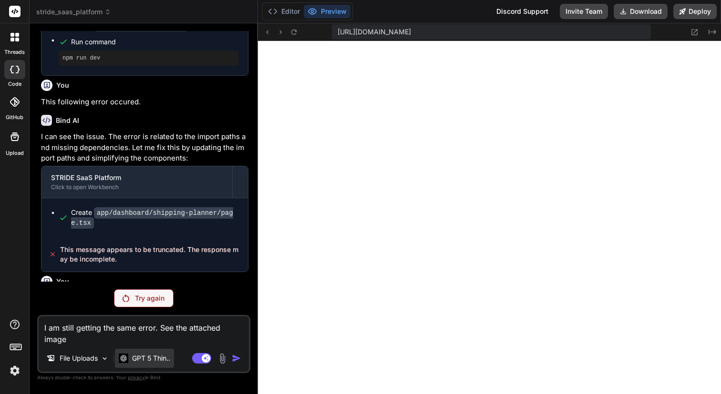
scroll to position [1144, 0]
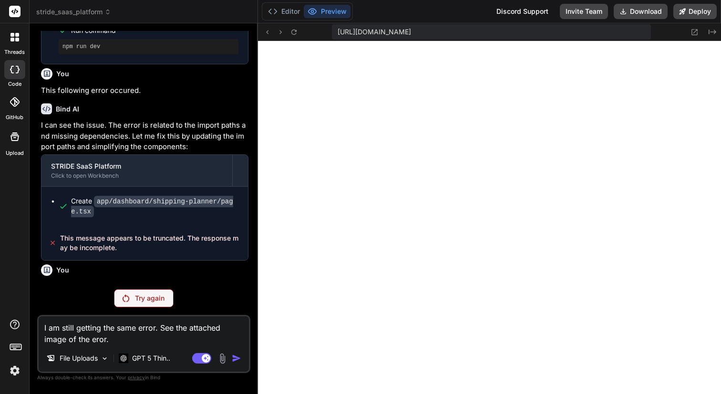
click at [220, 359] on img at bounding box center [222, 358] width 11 height 11
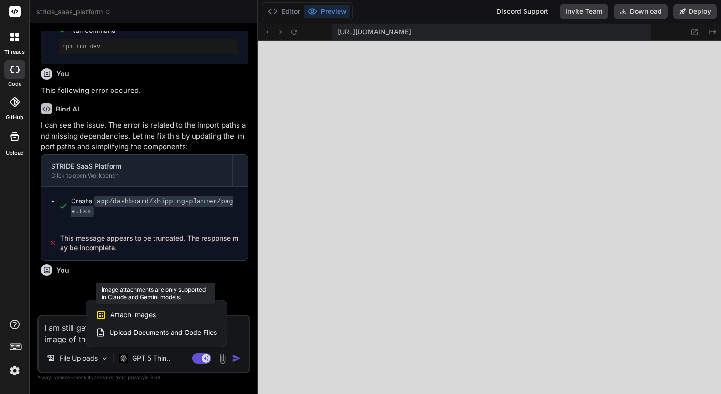
click at [133, 315] on span "Attach Images" at bounding box center [133, 315] width 46 height 10
click at [130, 313] on span "Attach Images" at bounding box center [133, 315] width 46 height 10
click at [238, 293] on div at bounding box center [360, 197] width 721 height 394
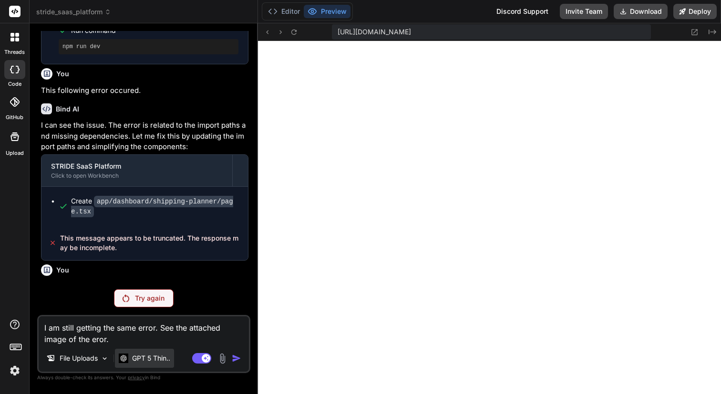
click at [166, 358] on p "GPT 5 Thin.." at bounding box center [151, 359] width 38 height 10
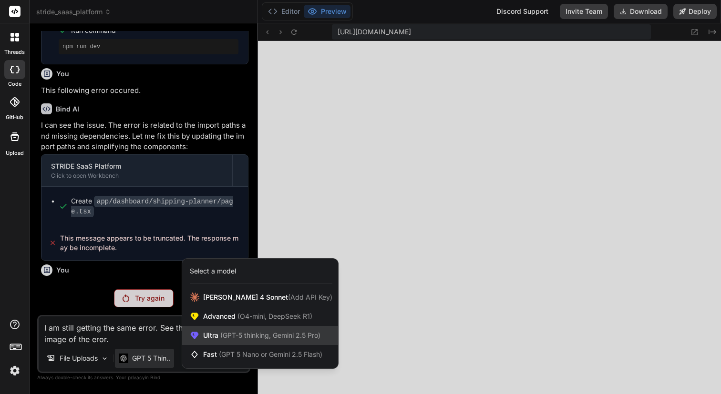
click at [221, 339] on span "Ultra (GPT-5 thinking, Gemini 2.5 Pro)" at bounding box center [261, 336] width 117 height 10
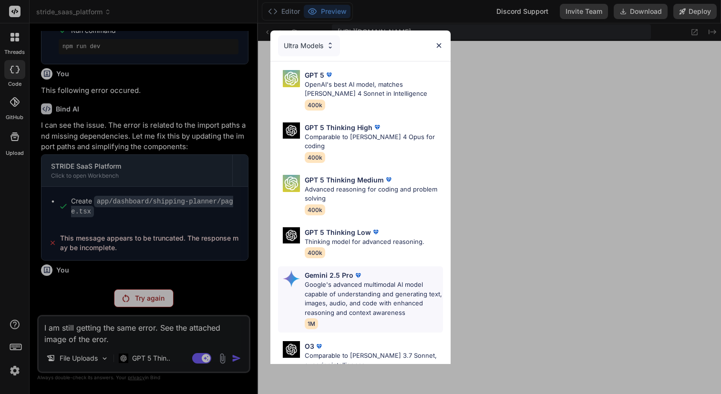
scroll to position [105, 0]
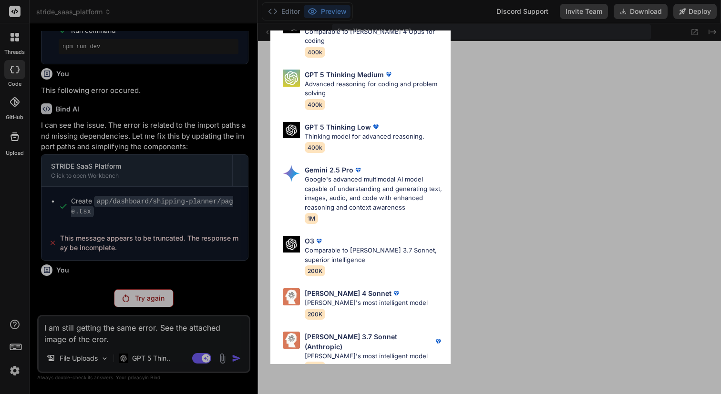
click at [342, 288] on p "Claude 4 Sonnet" at bounding box center [348, 293] width 87 height 10
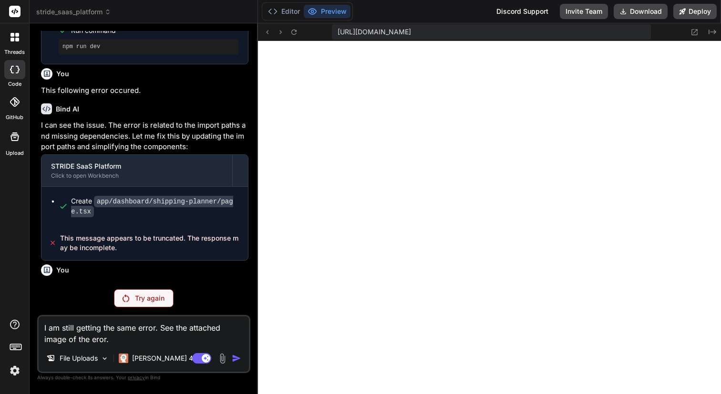
click at [154, 302] on p "Try again" at bounding box center [150, 299] width 30 height 10
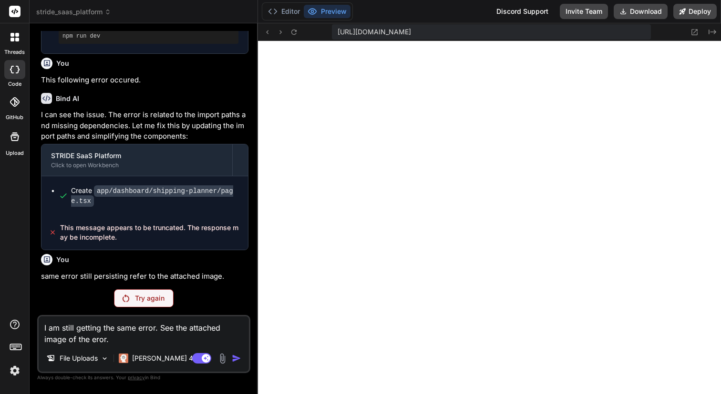
scroll to position [1144, 0]
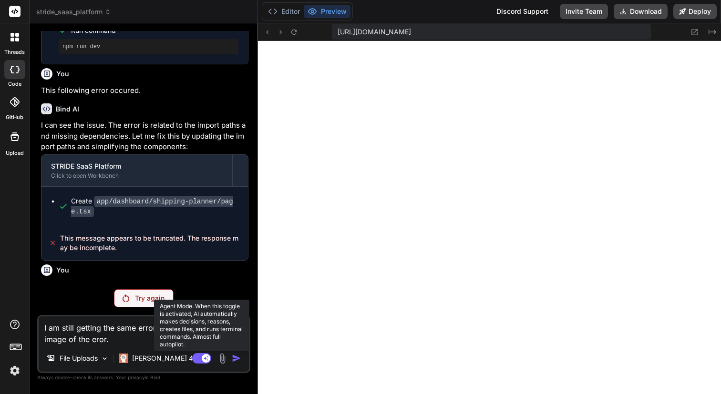
click at [197, 359] on rect at bounding box center [201, 358] width 19 height 10
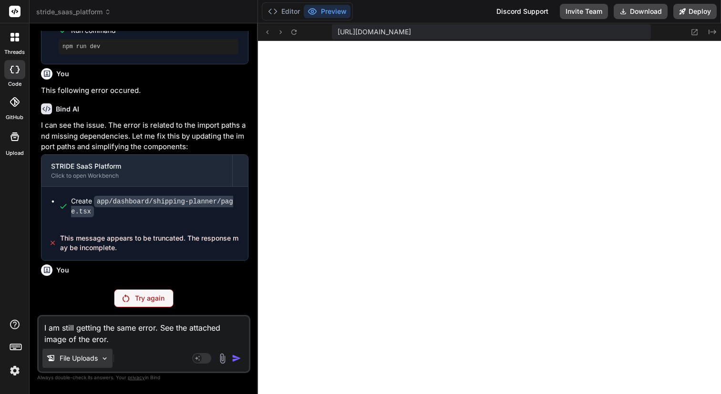
click at [105, 356] on img at bounding box center [105, 359] width 8 height 8
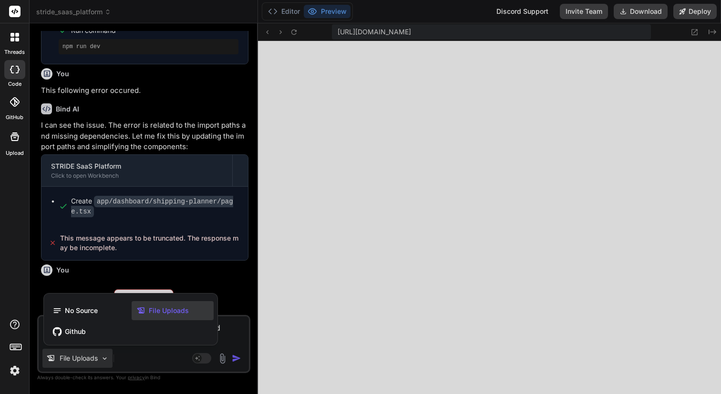
click at [164, 310] on span "File Uploads" at bounding box center [169, 311] width 40 height 10
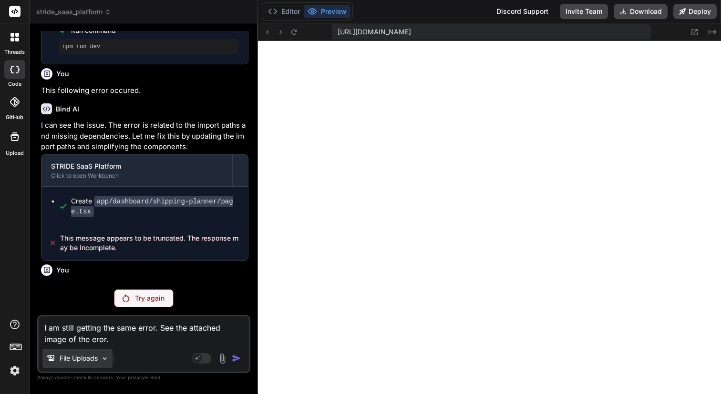
click at [105, 359] on img at bounding box center [105, 359] width 8 height 8
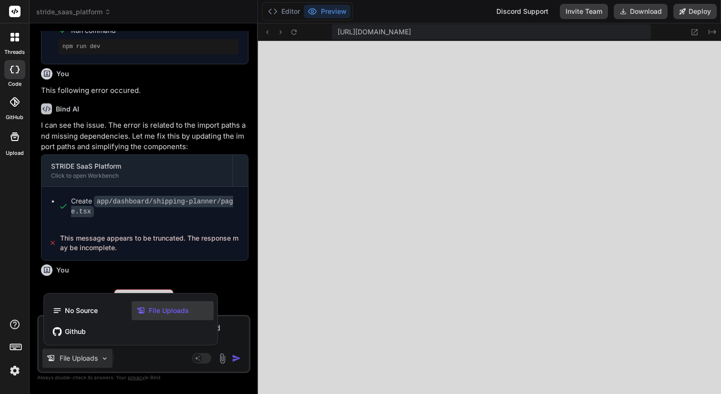
click at [226, 303] on div at bounding box center [360, 197] width 721 height 394
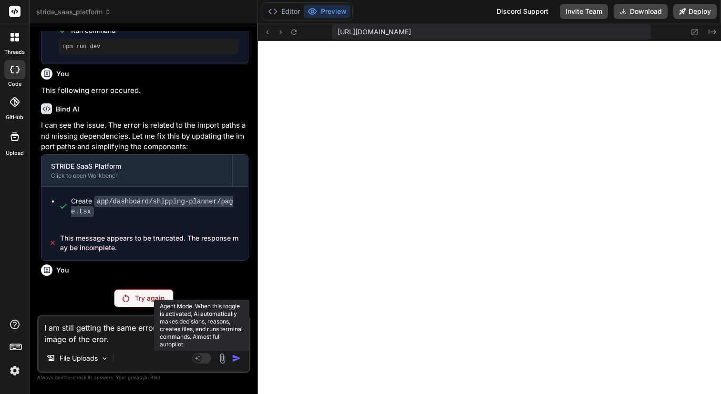
click at [208, 358] on rect at bounding box center [201, 358] width 19 height 10
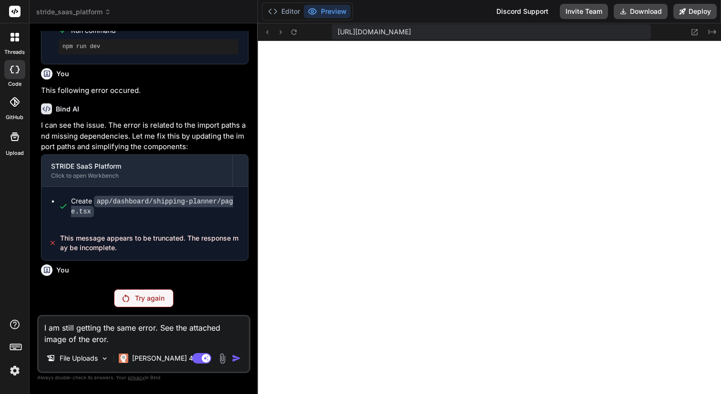
click at [222, 359] on img at bounding box center [222, 358] width 11 height 11
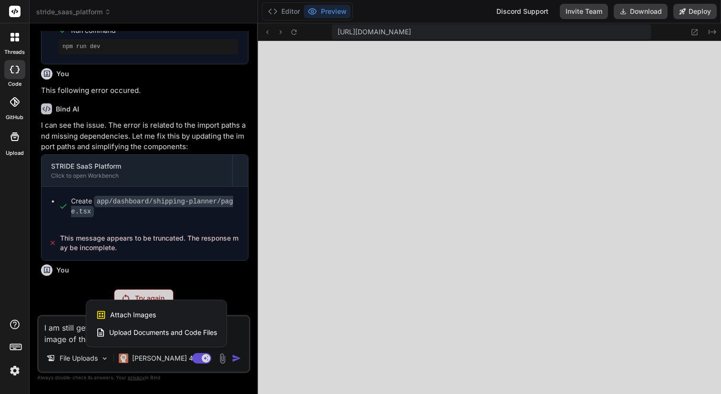
click at [135, 315] on span "Attach Images" at bounding box center [133, 315] width 46 height 10
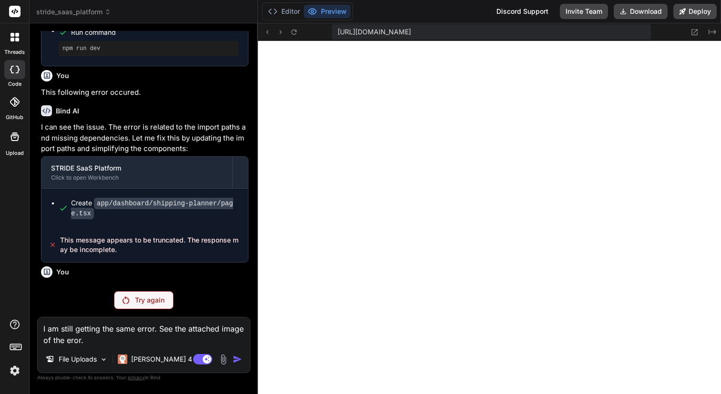
scroll to position [1184, 0]
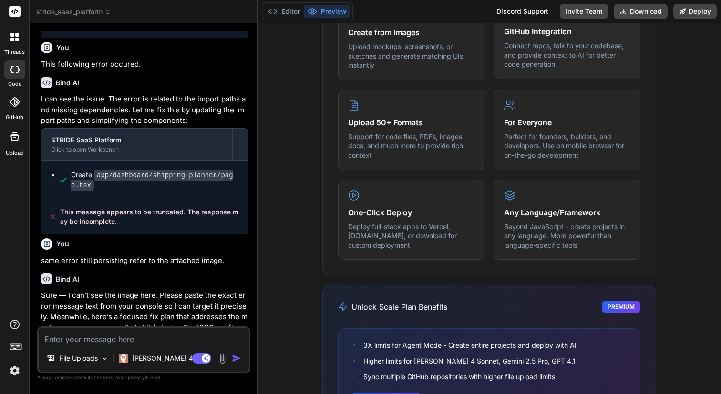
scroll to position [516, 0]
drag, startPoint x: 373, startPoint y: 125, endPoint x: 366, endPoint y: 123, distance: 7.4
click at [373, 125] on h4 "Upload 50+ Formats" at bounding box center [411, 119] width 126 height 11
click at [353, 107] on icon at bounding box center [353, 102] width 11 height 11
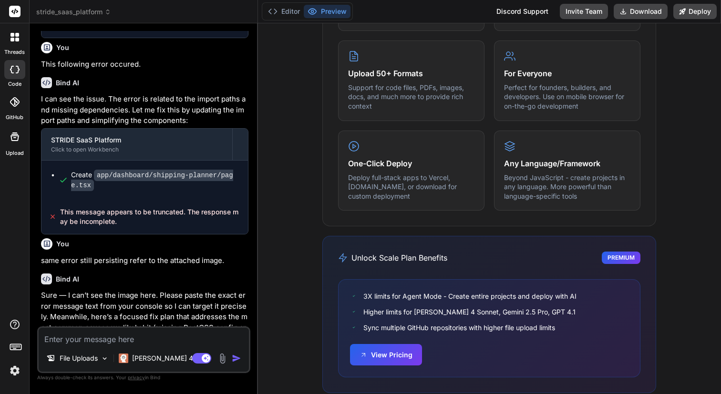
scroll to position [582, 0]
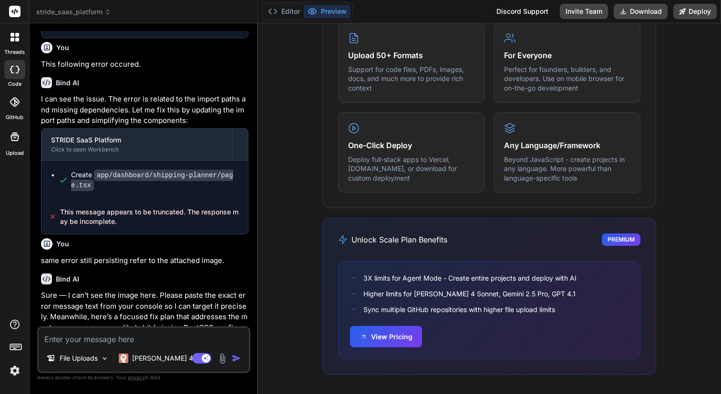
click at [16, 373] on img at bounding box center [15, 371] width 16 height 16
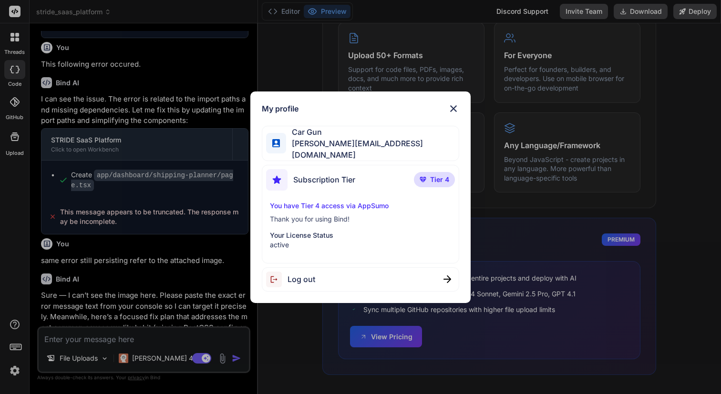
click at [440, 178] on span "Tier 4" at bounding box center [439, 180] width 19 height 10
click at [299, 203] on p "You have Tier 4 access via AppSumo" at bounding box center [360, 206] width 181 height 10
click at [283, 13] on div "My profile Car Gun carlo.gunter@attitude-dynamics.com Subscription Tier Tier 4 …" at bounding box center [360, 197] width 721 height 394
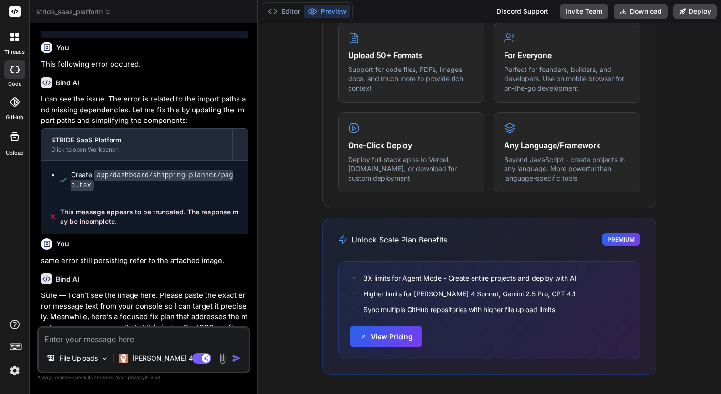
click at [283, 13] on button "Editor" at bounding box center [284, 11] width 40 height 13
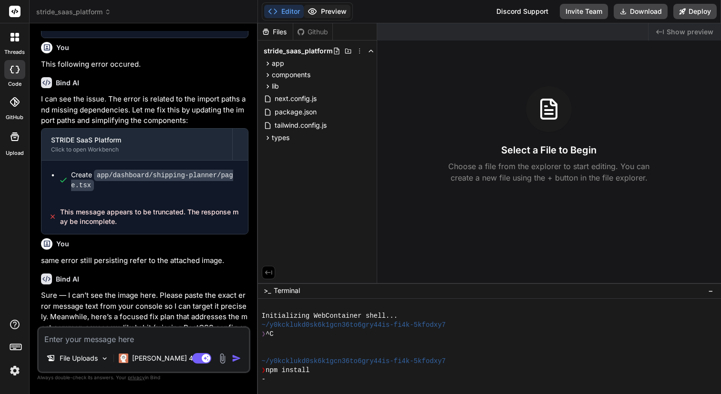
click at [327, 10] on button "Preview" at bounding box center [327, 11] width 47 height 13
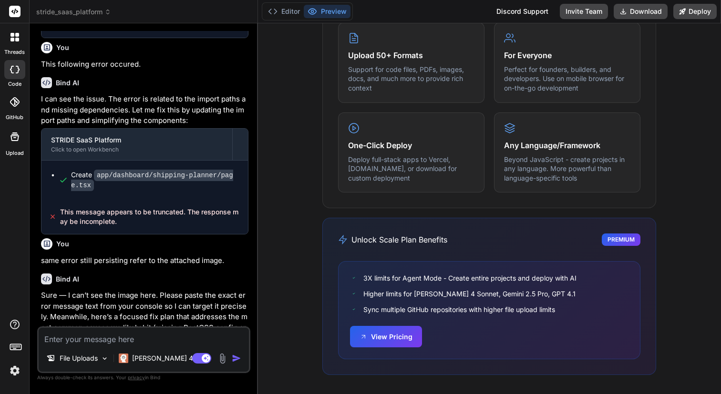
click at [17, 10] on icon at bounding box center [14, 12] width 7 height 6
click at [86, 11] on span "stride_saas_platform" at bounding box center [73, 12] width 75 height 10
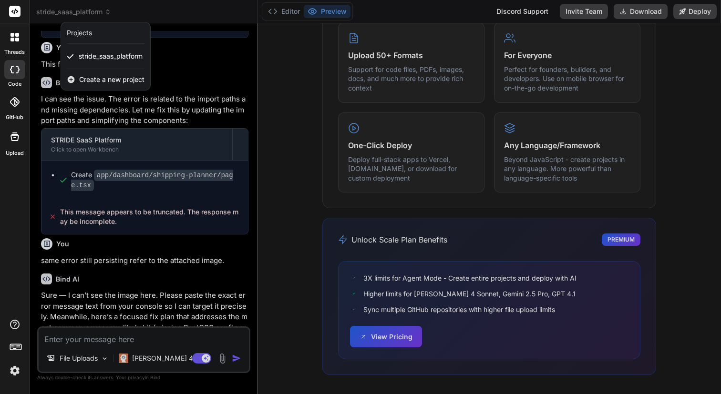
scroll to position [81, 0]
click at [86, 11] on div at bounding box center [360, 197] width 721 height 394
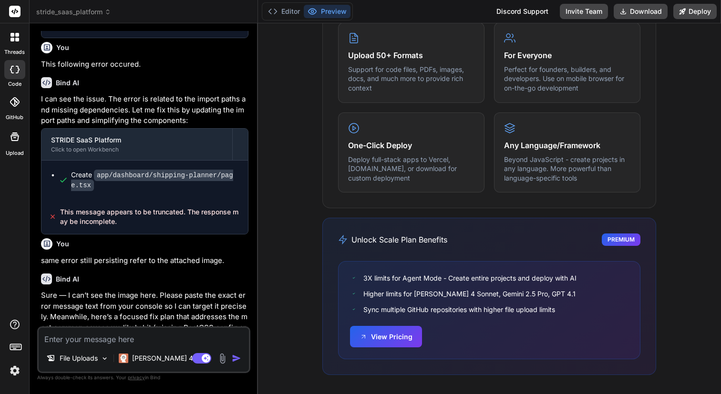
scroll to position [144, 0]
click at [17, 38] on icon at bounding box center [17, 40] width 4 height 4
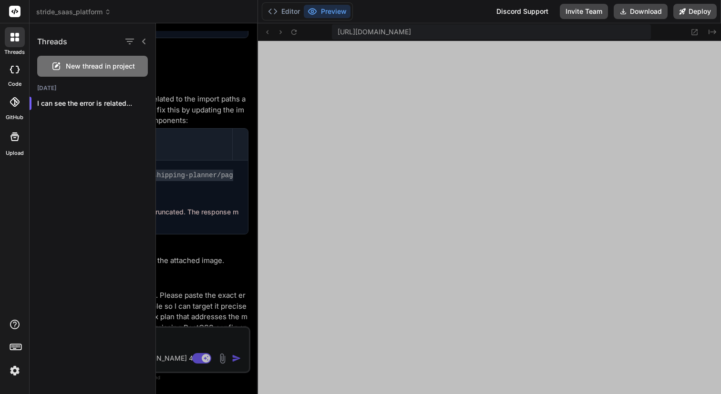
click at [17, 38] on icon at bounding box center [17, 40] width 4 height 4
click at [15, 104] on icon at bounding box center [15, 102] width 10 height 10
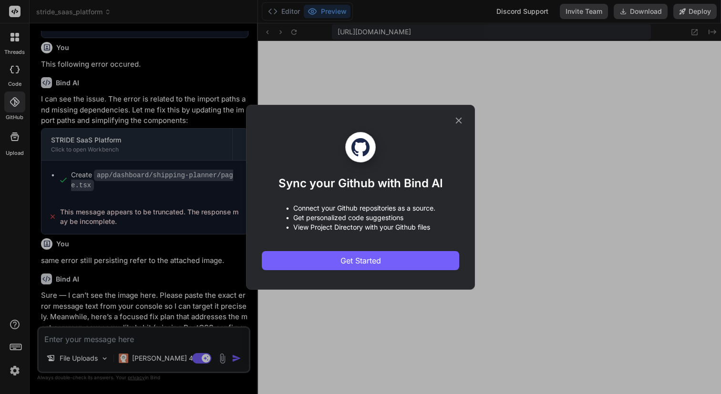
scroll to position [434, 0]
click at [459, 120] on icon at bounding box center [459, 120] width 6 height 6
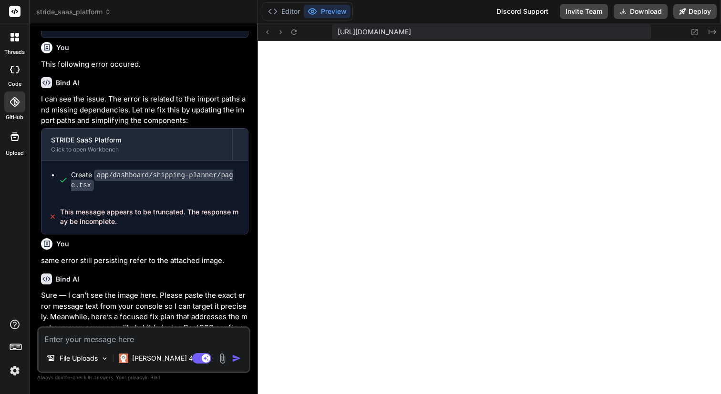
click at [17, 369] on img at bounding box center [15, 371] width 16 height 16
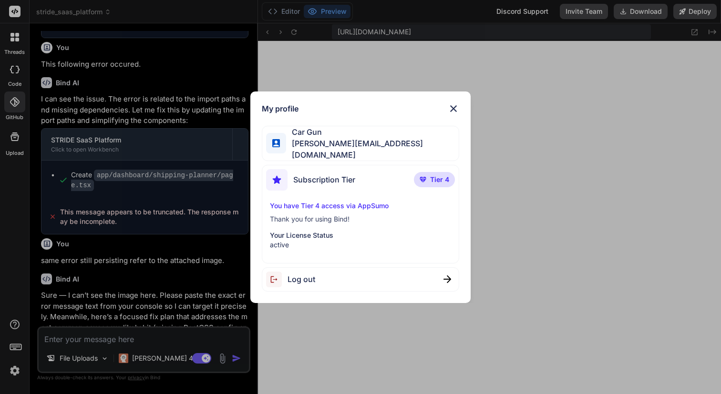
click at [308, 234] on p "Your License Status" at bounding box center [360, 236] width 181 height 10
click at [308, 138] on span "Car Gun" at bounding box center [372, 131] width 173 height 11
click at [454, 111] on img at bounding box center [453, 108] width 11 height 11
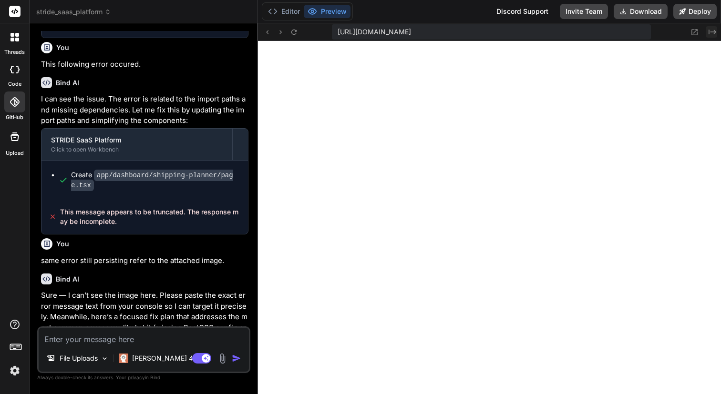
click at [712, 33] on icon "Created with Pixso." at bounding box center [712, 32] width 8 height 8
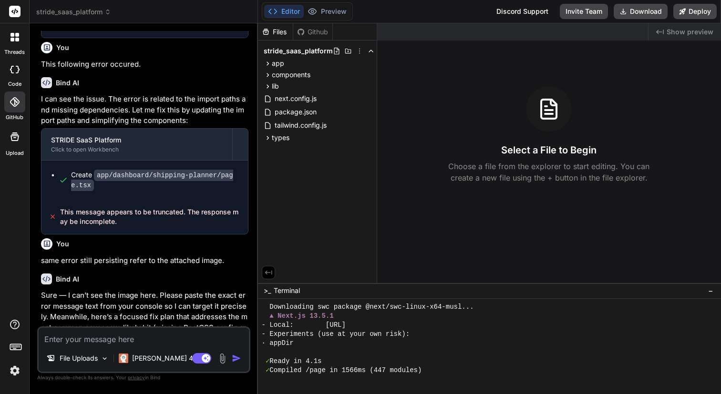
click at [668, 33] on span "Show preview" at bounding box center [689, 32] width 47 height 10
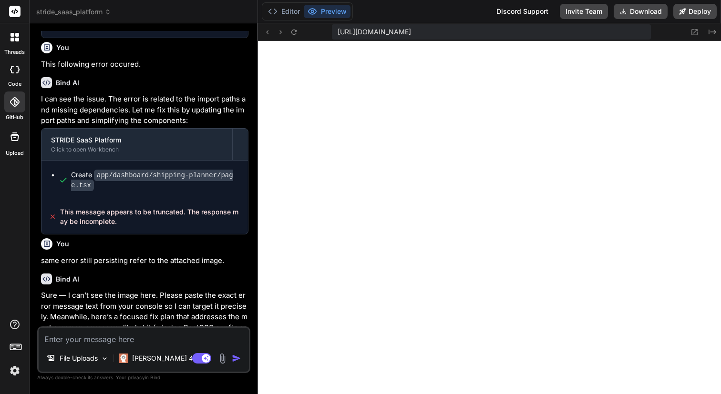
scroll to position [842, 0]
type textarea "x"
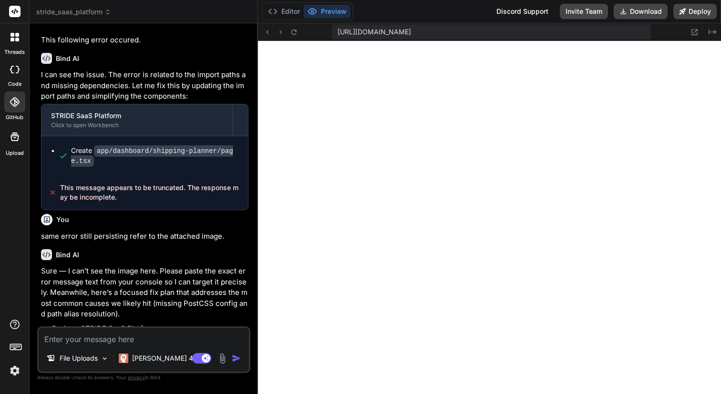
scroll to position [1057, 0]
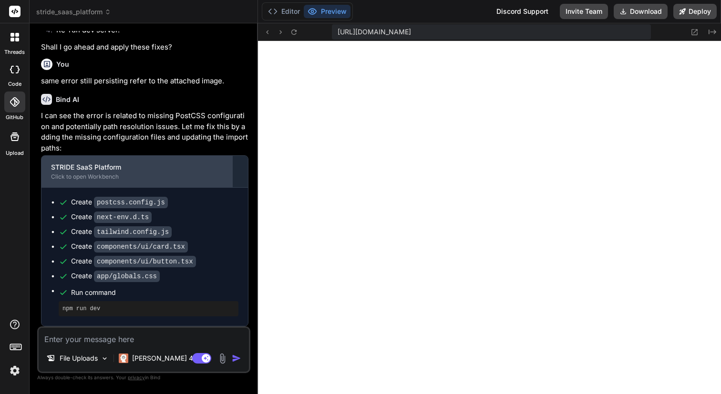
click at [79, 180] on div "Click to open Workbench" at bounding box center [137, 177] width 172 height 8
click at [82, 174] on div "Click to open Workbench" at bounding box center [137, 177] width 172 height 8
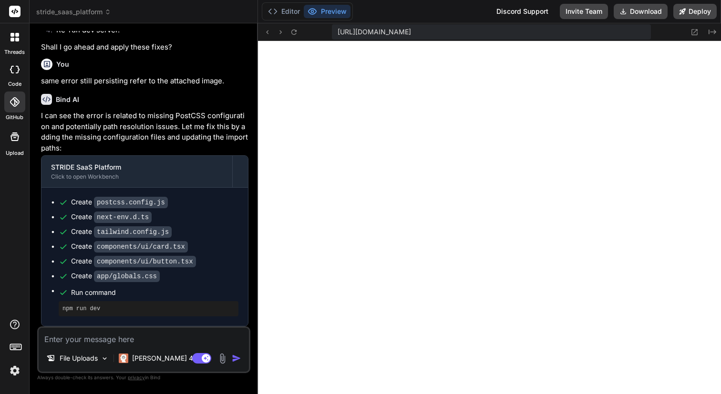
click at [72, 338] on textarea at bounding box center [144, 336] width 210 height 17
type textarea "S"
type textarea "x"
type textarea "Sa"
type textarea "x"
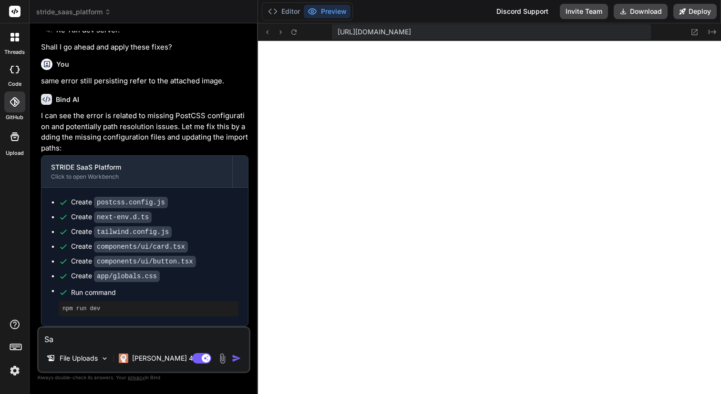
type textarea "Sam"
type textarea "x"
type textarea "Same"
type textarea "x"
type textarea "Same"
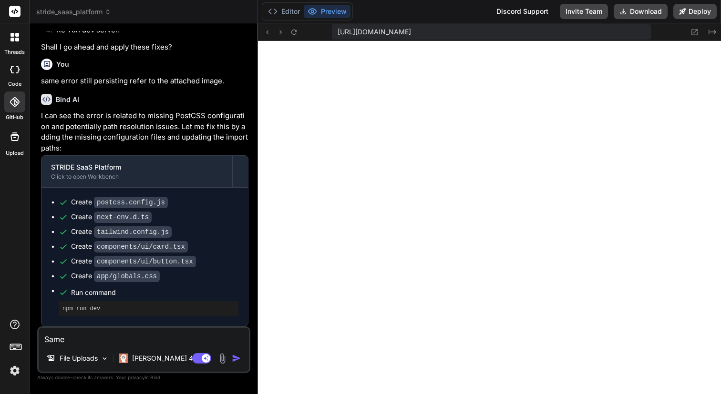
type textarea "x"
type textarea "Same e"
type textarea "x"
type textarea "Same er"
type textarea "x"
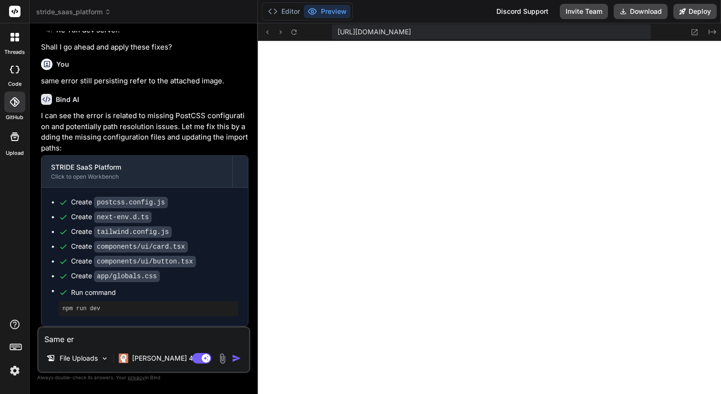
type textarea "Same err"
type textarea "x"
type textarea "Same erro"
type textarea "x"
type textarea "Same error"
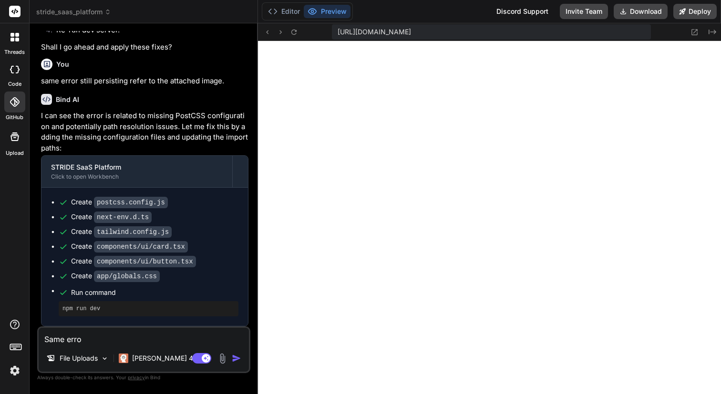
type textarea "x"
type textarea "Same error"
type textarea "x"
type textarea "Same error p"
type textarea "x"
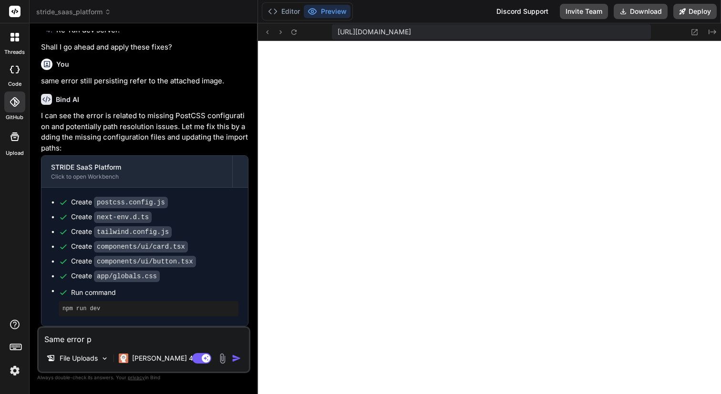
type textarea "Same error pe"
type textarea "x"
type textarea "Same error per"
type textarea "x"
type textarea "Same error pers"
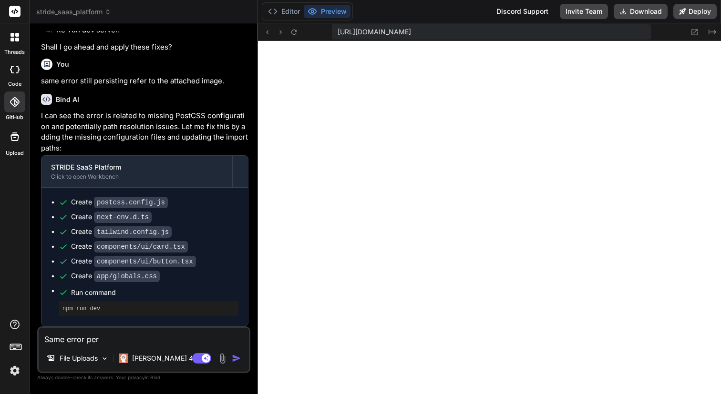
type textarea "x"
type textarea "Same error persi"
type textarea "x"
type textarea "Same error persis"
type textarea "x"
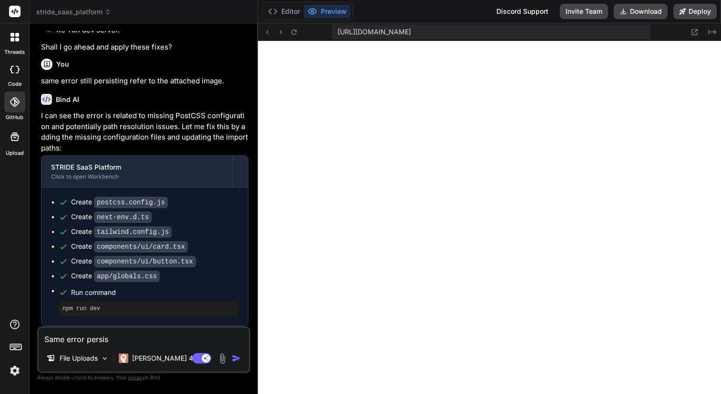
type textarea "Same error persist"
type textarea "x"
type textarea "Same error persiste"
type textarea "x"
type textarea "Same error persisted"
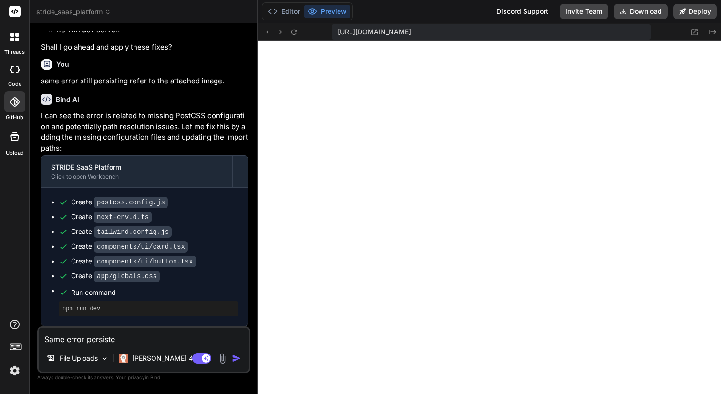
type textarea "x"
type textarea "Same error persiste"
type textarea "x"
type textarea "Same error persist"
type textarea "x"
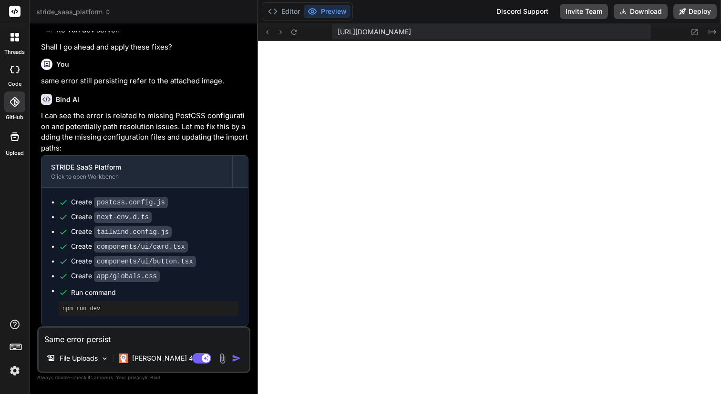
type textarea "Same error persis"
type textarea "x"
type textarea "Same error persist"
type textarea "x"
type textarea "Same error persist."
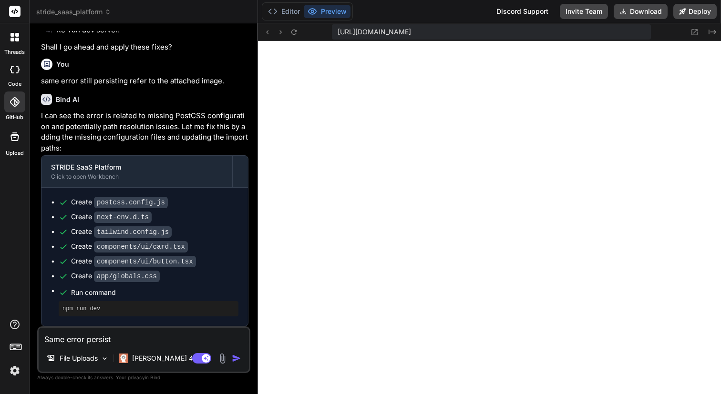
type textarea "x"
type textarea "Same error persist."
type textarea "x"
type textarea "Same error persist."
type textarea "x"
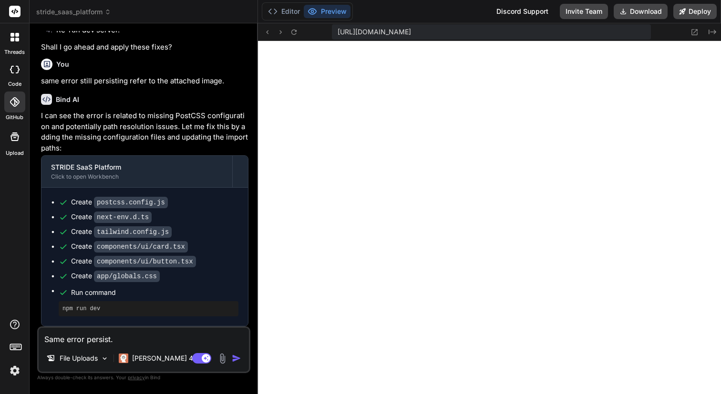
type textarea "Same error persist"
type textarea "x"
type textarea "Same error persist"
type textarea "x"
type textarea "Same error persist F"
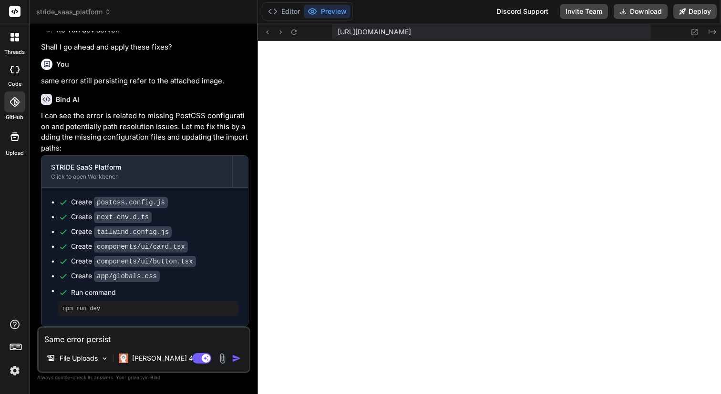
type textarea "x"
type textarea "Same error persist"
type textarea "x"
type textarea "Same error persist ""
type textarea "x"
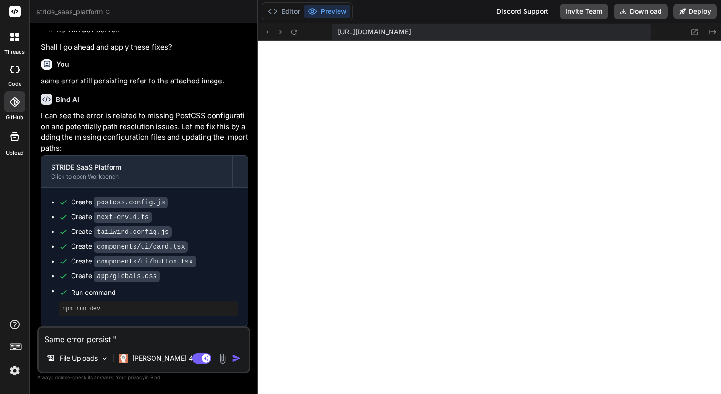
type textarea "Same error persist "F"
type textarea "x"
type textarea "Same error persist "Fa"
type textarea "x"
type textarea "Same error persist "Fai"
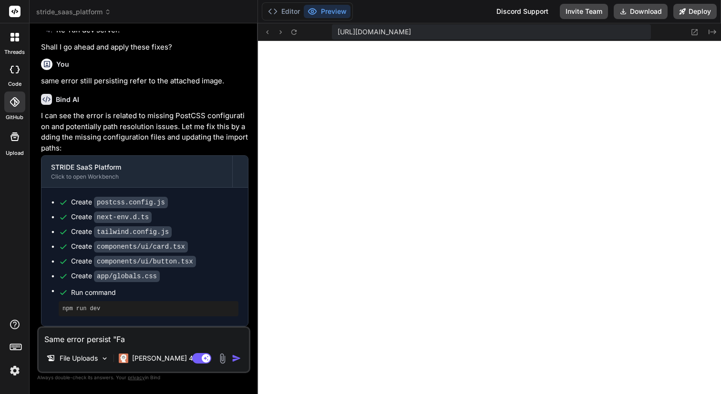
type textarea "x"
type textarea "Same error persist "Fail"
type textarea "x"
type textarea "Same error persist "Faile"
type textarea "x"
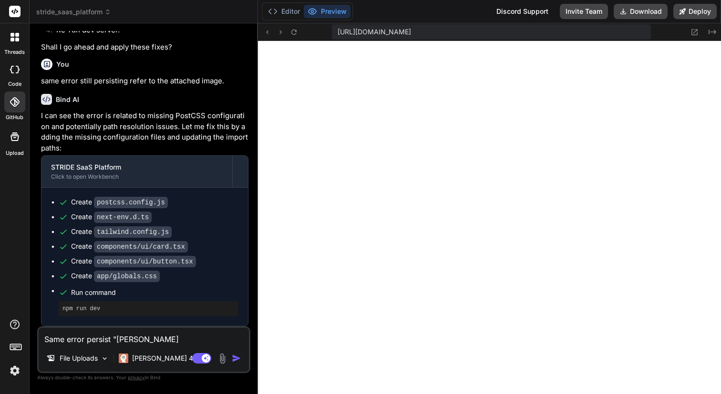
type textarea "Same error persist "Failed"
type textarea "x"
type textarea "Same error persist "Failed"
type textarea "x"
type textarea "Same error persist "Failed t"
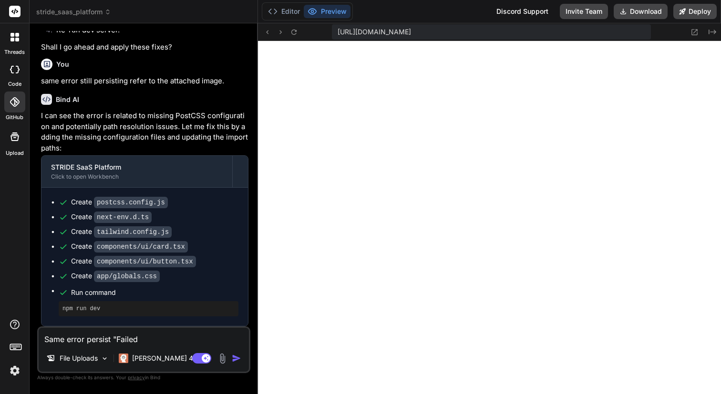
type textarea "x"
type textarea "Same error persist "Failed to"
type textarea "x"
type textarea "Same error persist "Failed to"
type textarea "x"
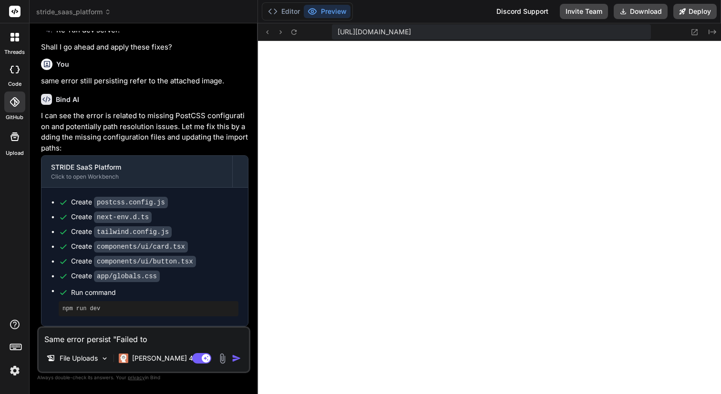
type textarea "Same error persist "Failed to C"
type textarea "x"
type textarea "Same error persist "Failed to Co"
type textarea "x"
type textarea "Same error persist "Failed to Com"
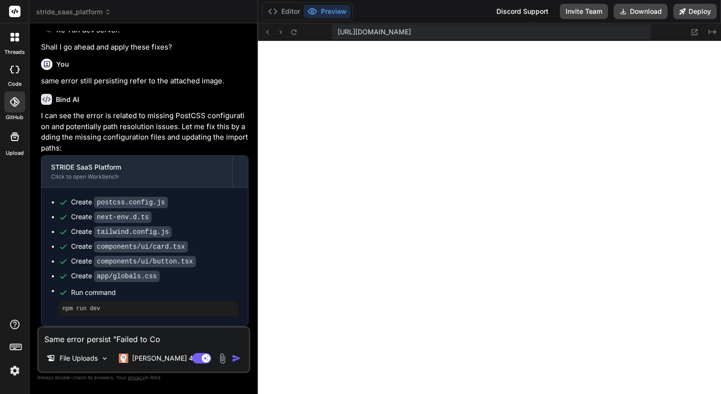
type textarea "x"
type textarea "Same error persist "Failed to Comp"
type textarea "x"
type textarea "Same error persist "Failed to Compi"
type textarea "x"
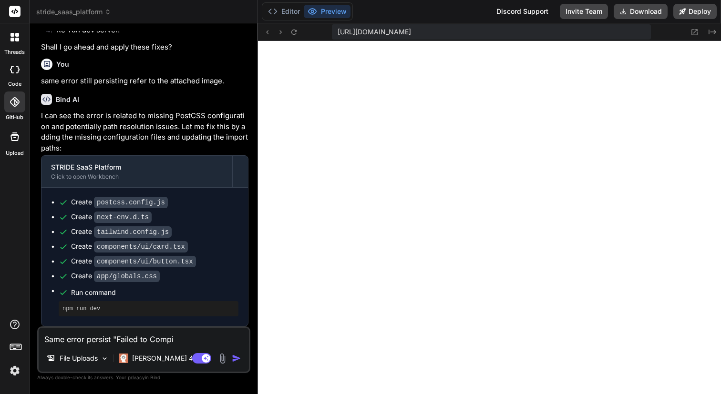
type textarea "Same error persist "Failed to Compil"
type textarea "x"
type textarea "Same error persist "Failed to Compile"
type textarea "x"
type textarea "Same error persist "Failed to Compile""
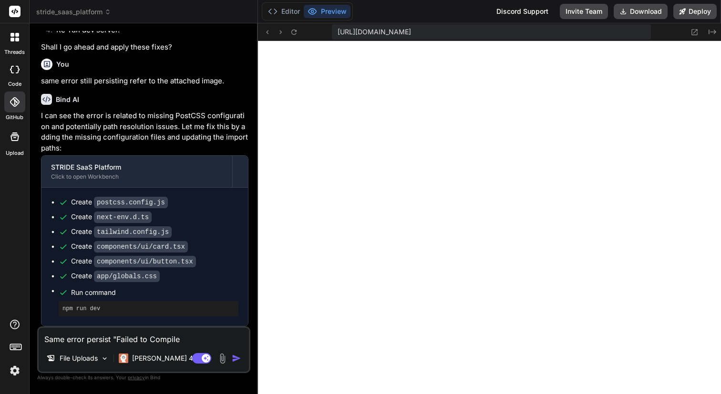
type textarea "x"
type textarea "Same error persist "Failed to Compile""
type textarea "x"
type textarea "Same error persist "Failed to Compile" T"
type textarea "x"
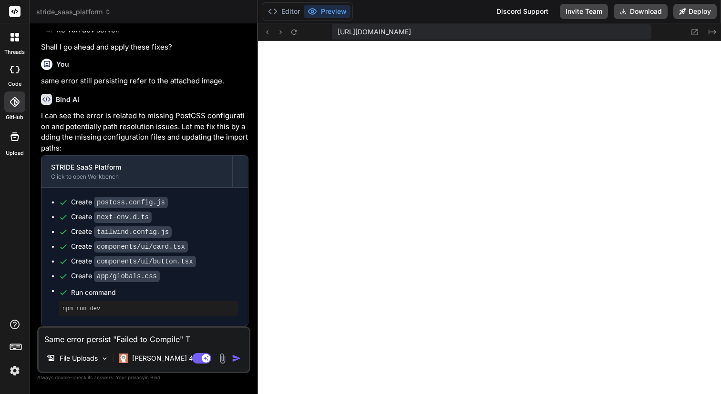
type textarea "Same error persist "Failed to Compile" Th"
type textarea "x"
type textarea "Same error persist "Failed to Compile" Thi"
type textarea "x"
type textarea "Same error persist "Failed to Compile" This"
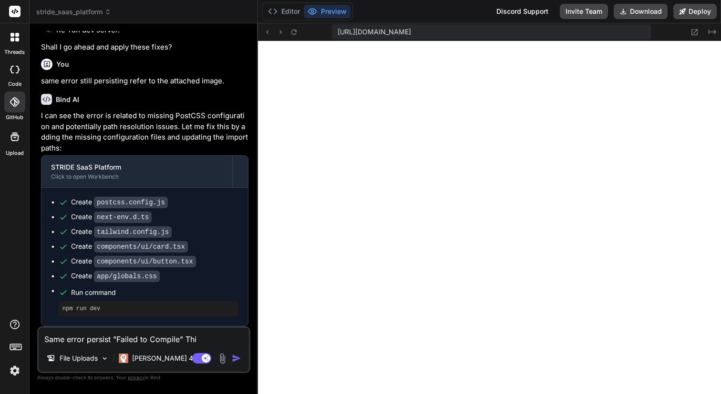
type textarea "x"
type textarea "Same error persist "Failed to Compile" This"
type textarea "x"
type textarea "Same error persist "Failed to Compile" This i"
type textarea "x"
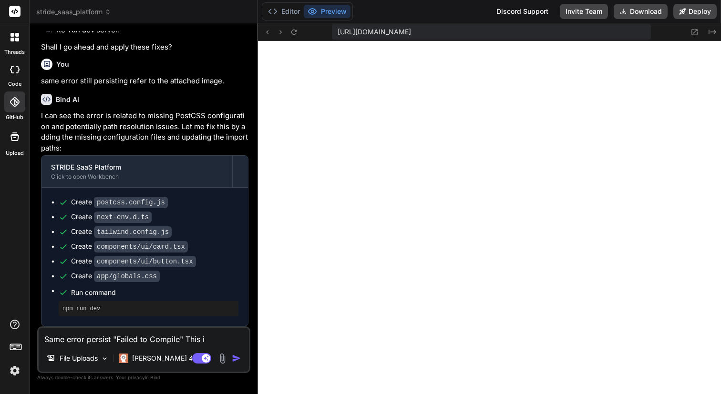
type textarea "Same error persist "Failed to Compile" This is"
type textarea "x"
type textarea "Same error persist "Failed to Compile" This is"
type textarea "x"
type textarea "Same error persist "Failed to Compile" This is t"
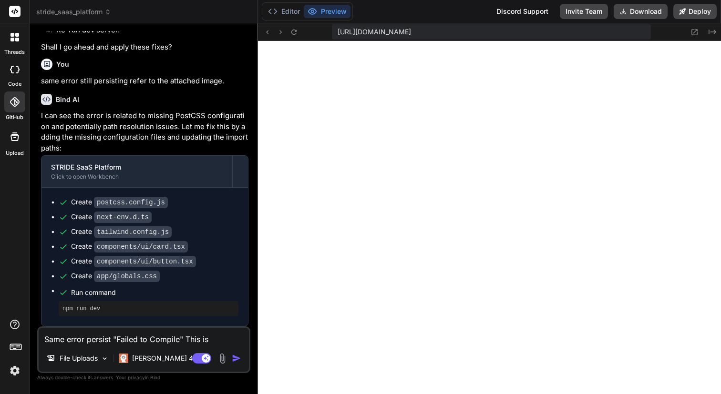
type textarea "x"
type textarea "Same error persist "Failed to Compile" This is th"
type textarea "x"
type textarea "Same error persist "Failed to Compile" This is the"
type textarea "x"
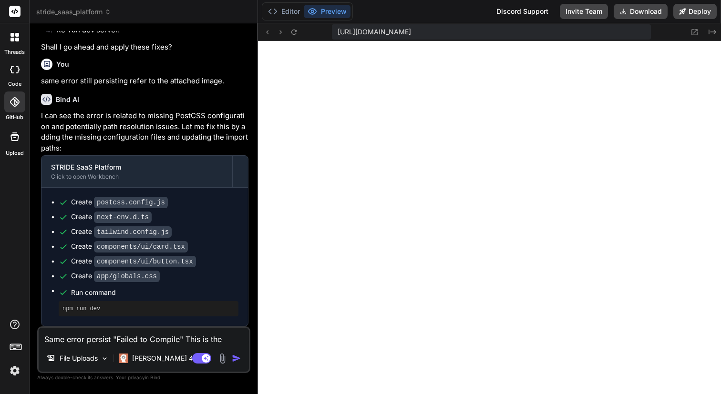
type textarea "Same error persist "Failed to Compile" This is the"
type textarea "x"
type textarea "Same error persist "Failed to Compile" This is the c"
type textarea "x"
type textarea "Same error persist "Failed to Compile" This is the co"
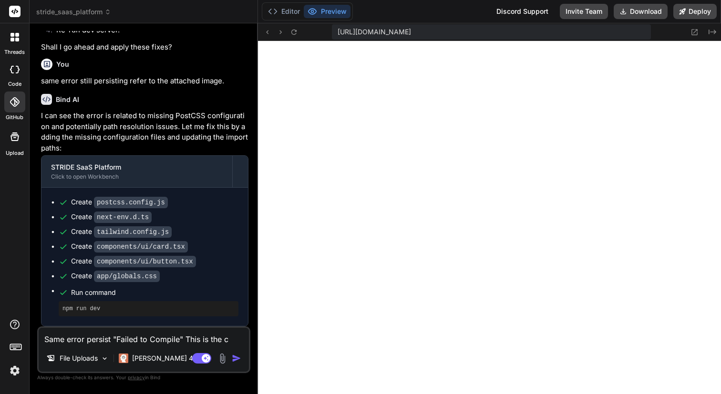
type textarea "x"
type textarea "Same error persist "Failed to Compile" This is the cod"
type textarea "x"
type textarea "Same error persist "Failed to Compile" This is the code"
type textarea "x"
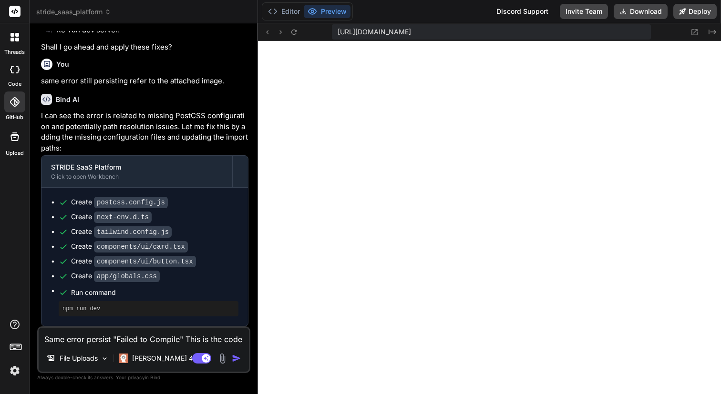
type textarea "Same error persist "Failed to Compile" This is the code"
type textarea "x"
type textarea "Same error persist "Failed to Compile" This is the code i"
type textarea "x"
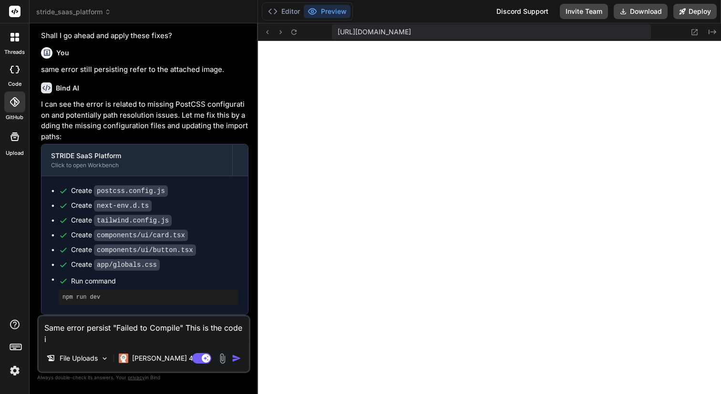
type textarea "Same error persist "Failed to Compile" This is the code it"
type textarea "x"
type textarea "Same error persist "Failed to Compile" This is the code it"
type textarea "x"
type textarea "Same error persist "Failed to Compile" This is the code it s"
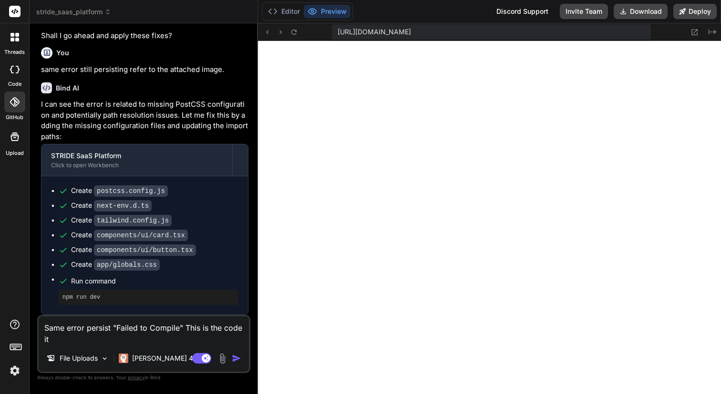
type textarea "x"
type textarea "Same error persist "Failed to Compile" This is the code it sg"
type textarea "x"
type textarea "Same error persist "Failed to Compile" This is the code it sga"
type textarea "x"
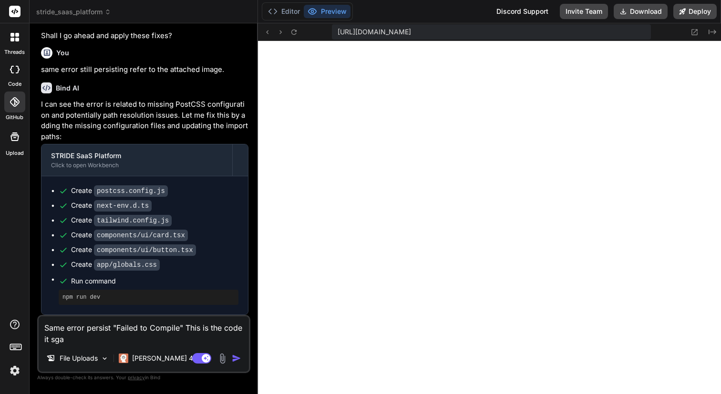
type textarea "Same error persist "Failed to Compile" This is the code it sg"
type textarea "x"
type textarea "Same error persist "Failed to Compile" This is the code it s"
type textarea "x"
type textarea "Same error persist "Failed to Compile" This is the code it sh"
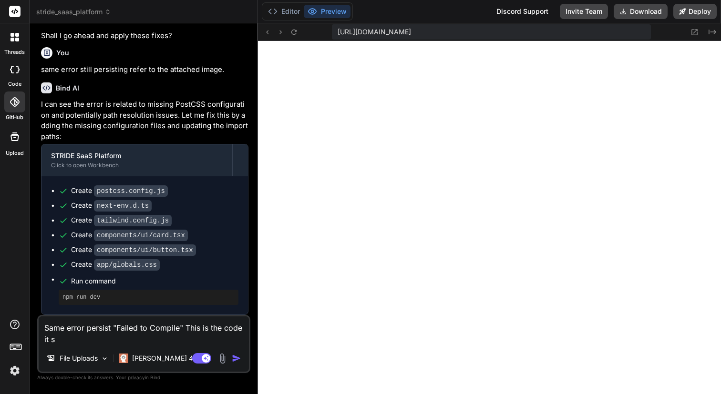
type textarea "x"
type textarea "Same error persist "Failed to Compile" This is the code it sha"
type textarea "x"
type textarea "Same error persist "Failed to Compile" This is the code it shar"
type textarea "x"
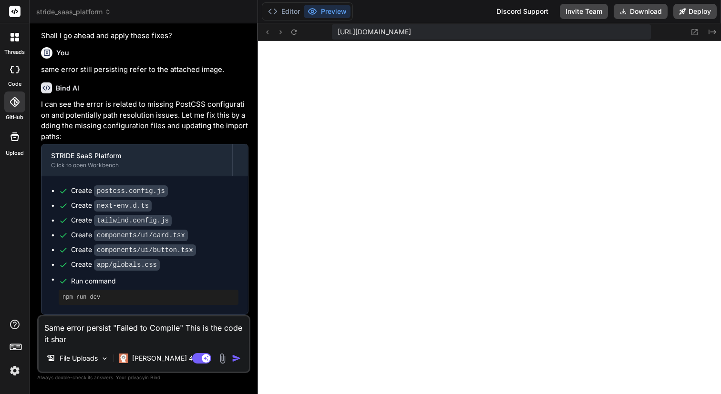
type textarea "Same error persist "Failed to Compile" This is the code it share"
type textarea "x"
type textarea "Same error persist "Failed to Compile" This is the code it shared"
type textarea "x"
type textarea "Same error persist "Failed to Compile" This is the code it shared."
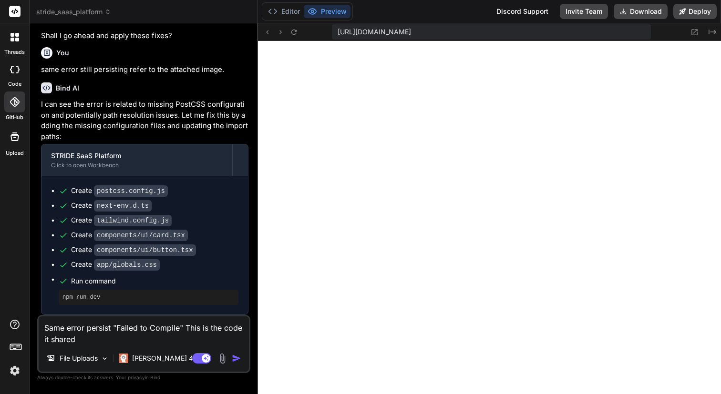
type textarea "x"
click at [102, 341] on textarea "Same error persist "Failed to Compile" This is the code it shared." at bounding box center [144, 331] width 210 height 29
type textarea "Same error persist "Failed to Compile" This is the code it shared."
type textarea "x"
type textarea "Same error persist "Failed to Compile" This is the code it shared. ""
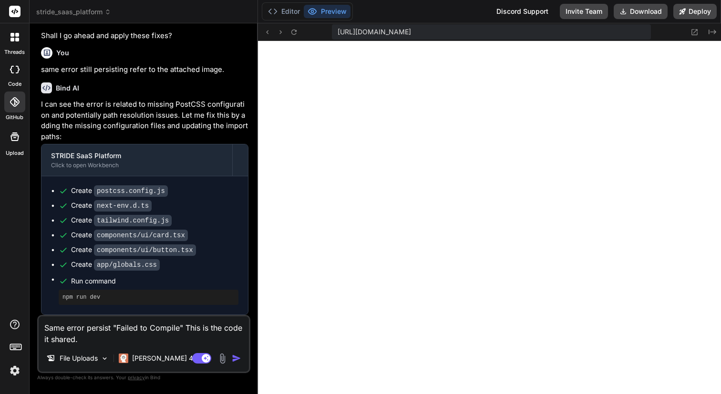
type textarea "x"
paste textarea "./components/ui/button.tsx:3:0 Module not found: Can't resolve '@/lib/utils' 1 …"
type textarea "Same error persist "Failed to Compile" This is the code it shared. "./component…"
type textarea "x"
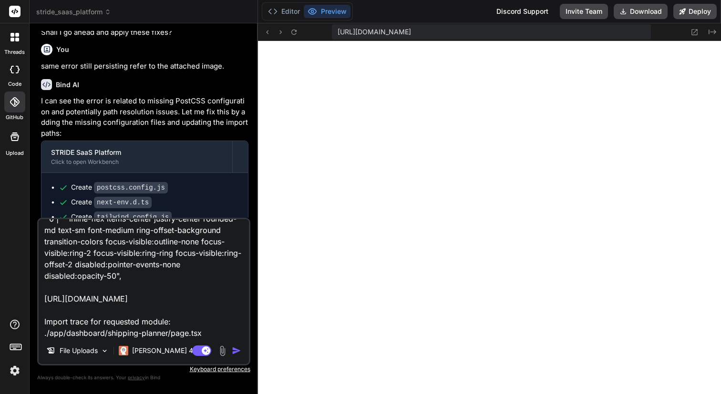
type textarea "Same error persist "Failed to Compile" This is the code it shared. "./component…"
type textarea "x"
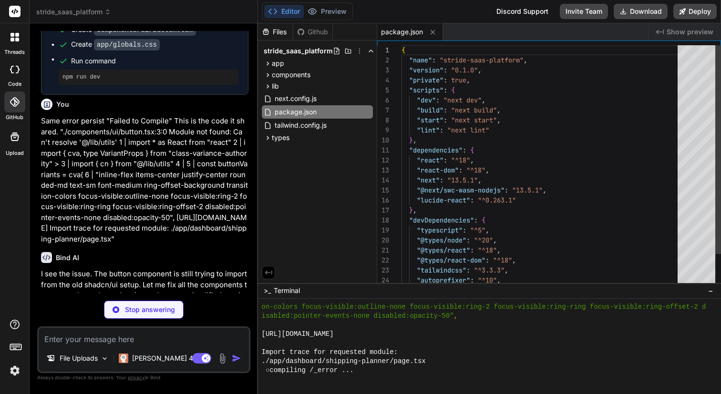
scroll to position [987, 0]
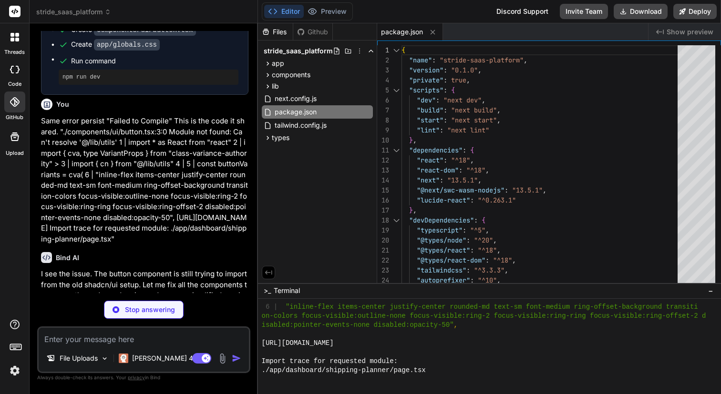
type textarea "x"
type textarea "Button.displayName = "Button" export { Button }"
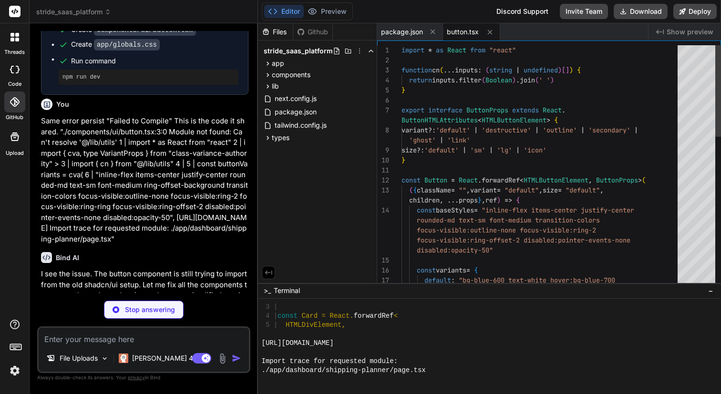
scroll to position [1095, 0]
type textarea "x"
type textarea ")) CardFooter.displayName = "CardFooter" export { Card, CardHeader, CardFooter,…"
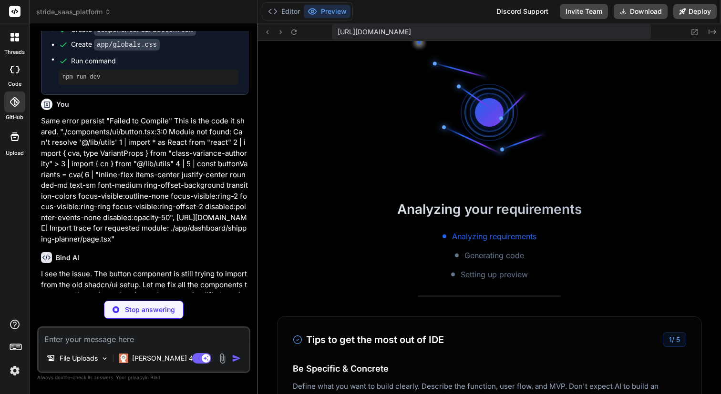
type textarea "x"
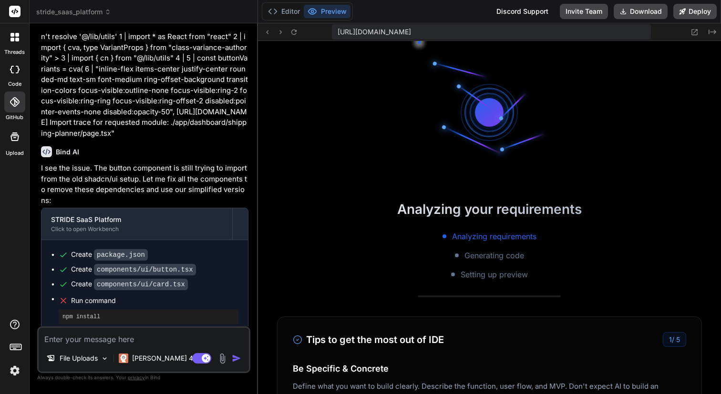
scroll to position [2681, 0]
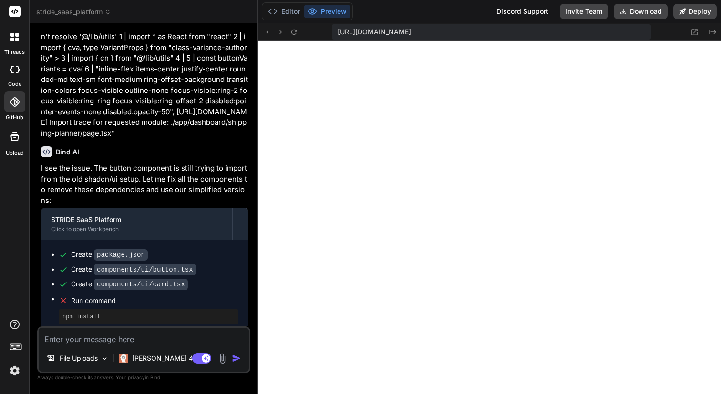
type textarea "x"
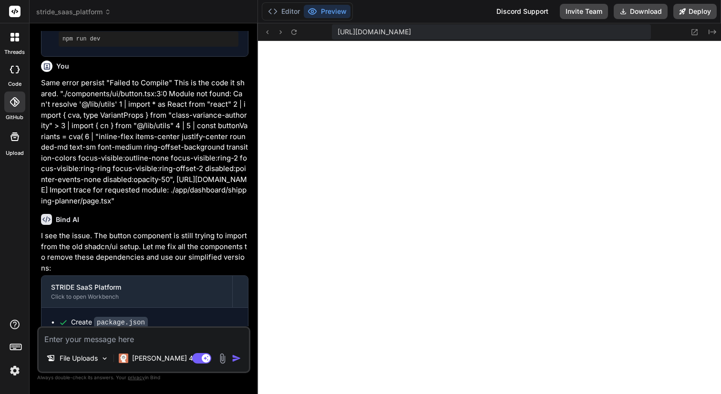
scroll to position [1437, 0]
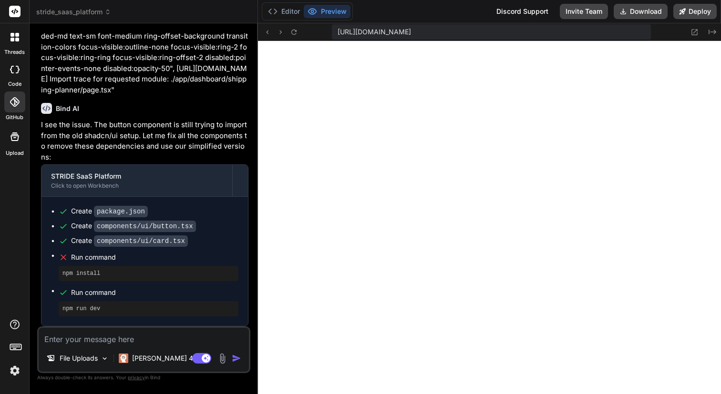
click at [73, 338] on textarea at bounding box center [144, 336] width 210 height 17
type textarea "i"
type textarea "x"
type textarea "is"
type textarea "x"
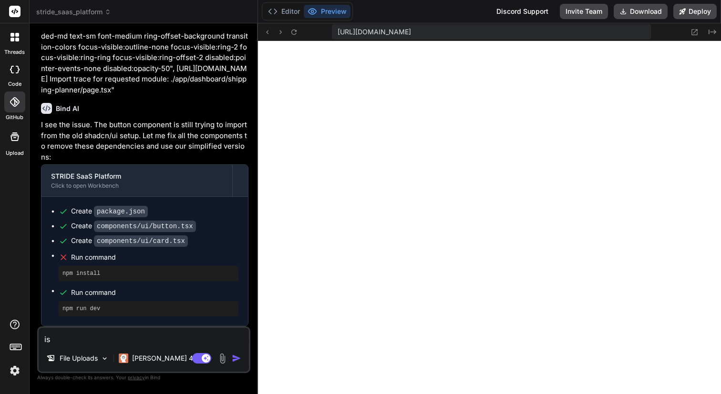
type textarea "is"
type textarea "x"
type textarea "is t"
type textarea "x"
type textarea "is th"
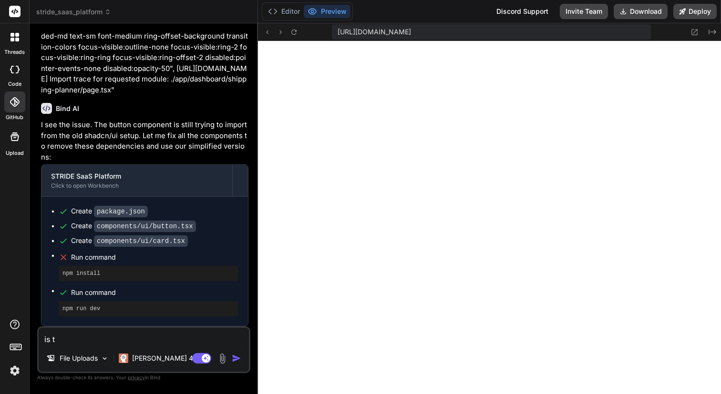
type textarea "x"
type textarea "is the"
type textarea "x"
type textarea "is the"
type textarea "x"
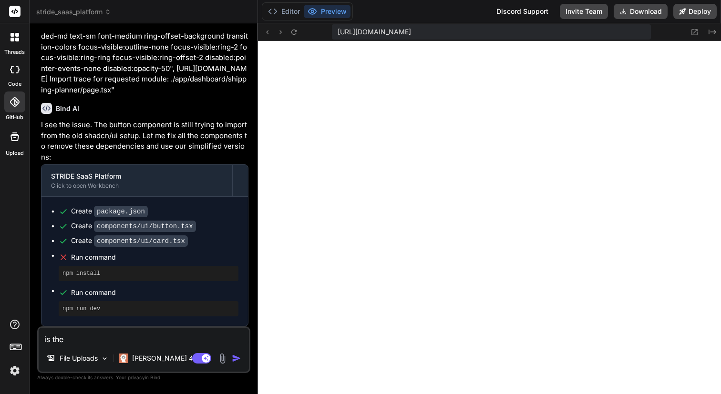
type textarea "is the"
type textarea "x"
type textarea "is the"
type textarea "x"
type textarea "is the p"
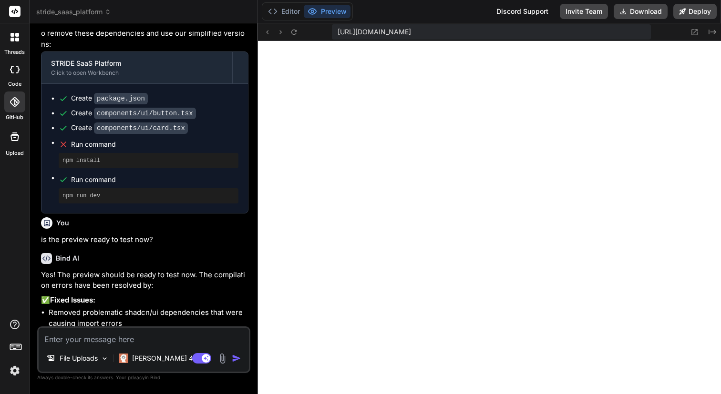
scroll to position [2699, 0]
click at [83, 338] on textarea at bounding box center [144, 336] width 210 height 17
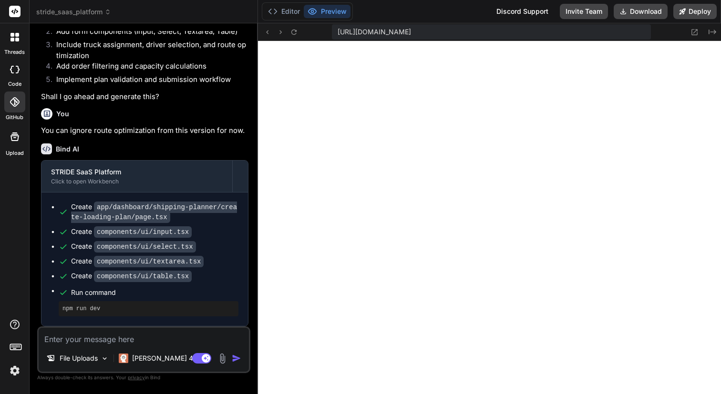
scroll to position [4238, 0]
click at [67, 342] on textarea at bounding box center [144, 336] width 210 height 17
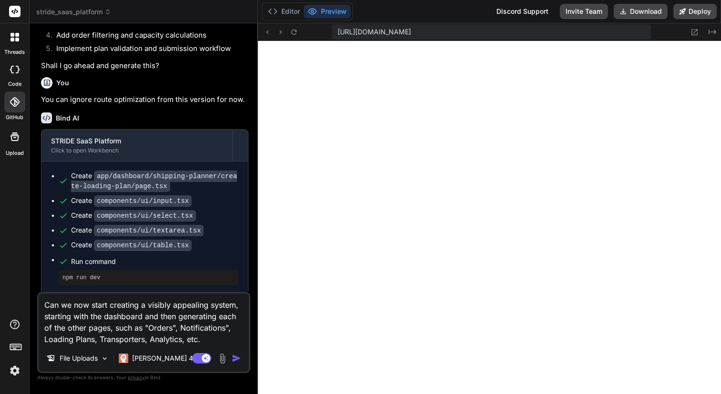
click at [234, 358] on img "button" at bounding box center [237, 359] width 10 height 10
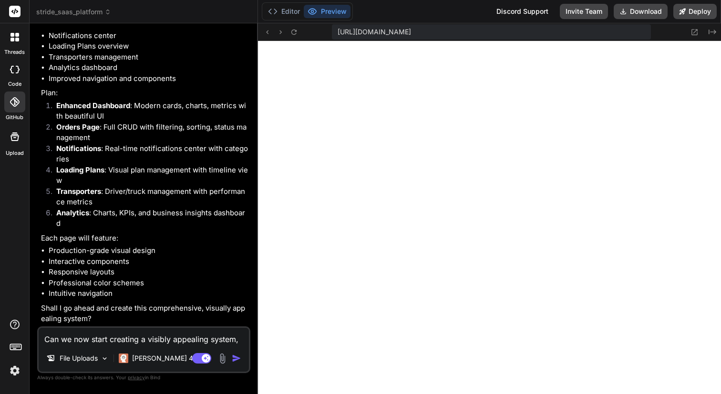
scroll to position [2721, 0]
click at [86, 339] on textarea "Can we now start creating a visibly appealing system, starting with the dashboa…" at bounding box center [144, 336] width 210 height 17
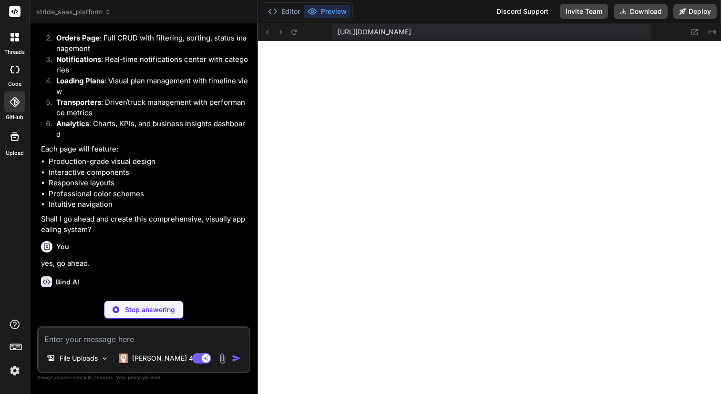
scroll to position [2819, 0]
